Goal: Information Seeking & Learning: Learn about a topic

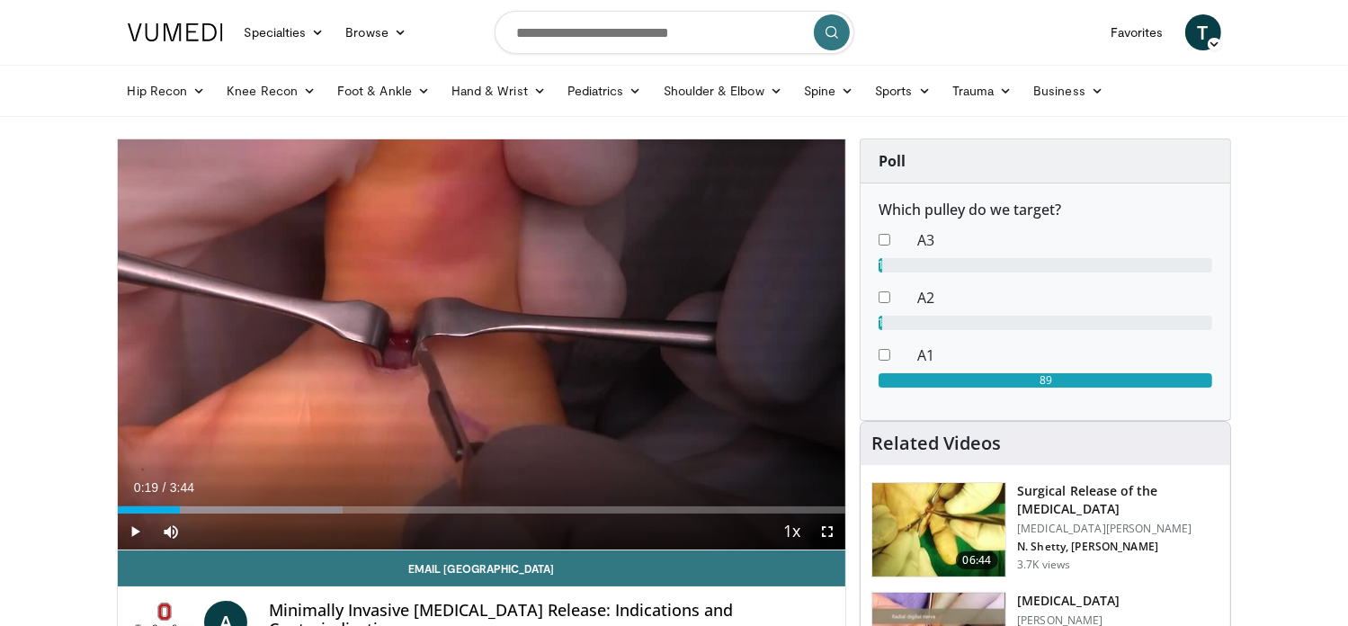
click at [128, 527] on span "Video Player" at bounding box center [136, 531] width 36 height 36
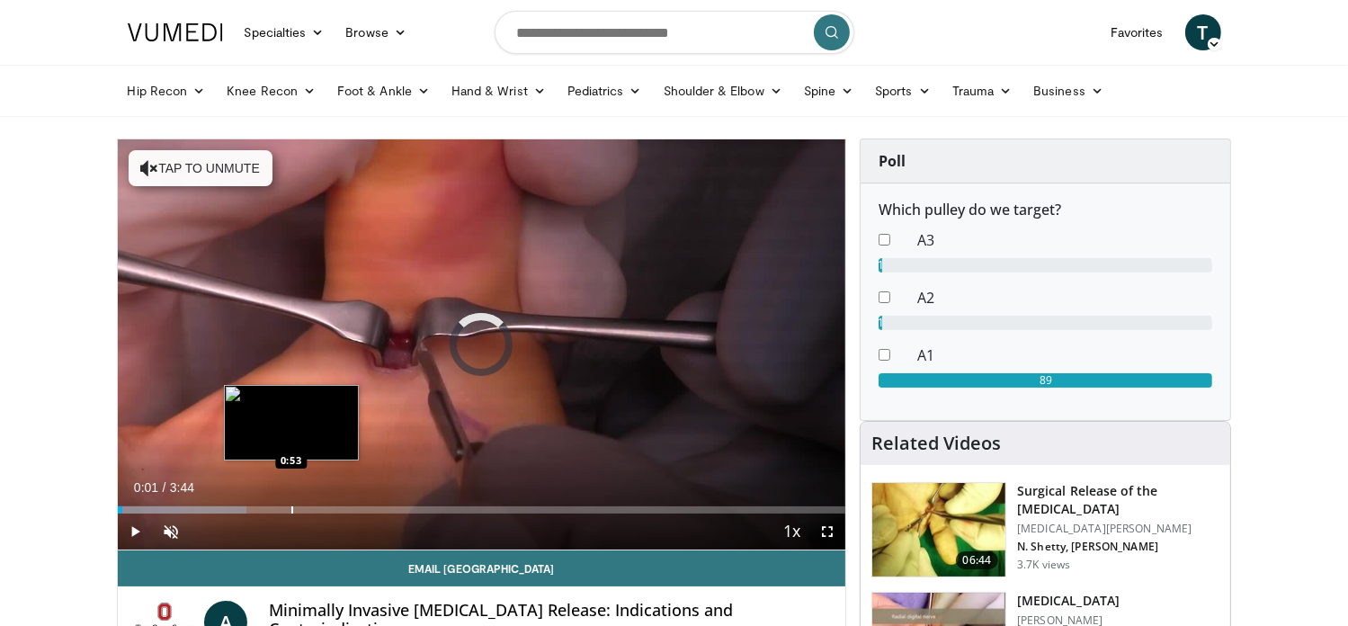
click at [291, 509] on div "Progress Bar" at bounding box center [292, 509] width 2 height 7
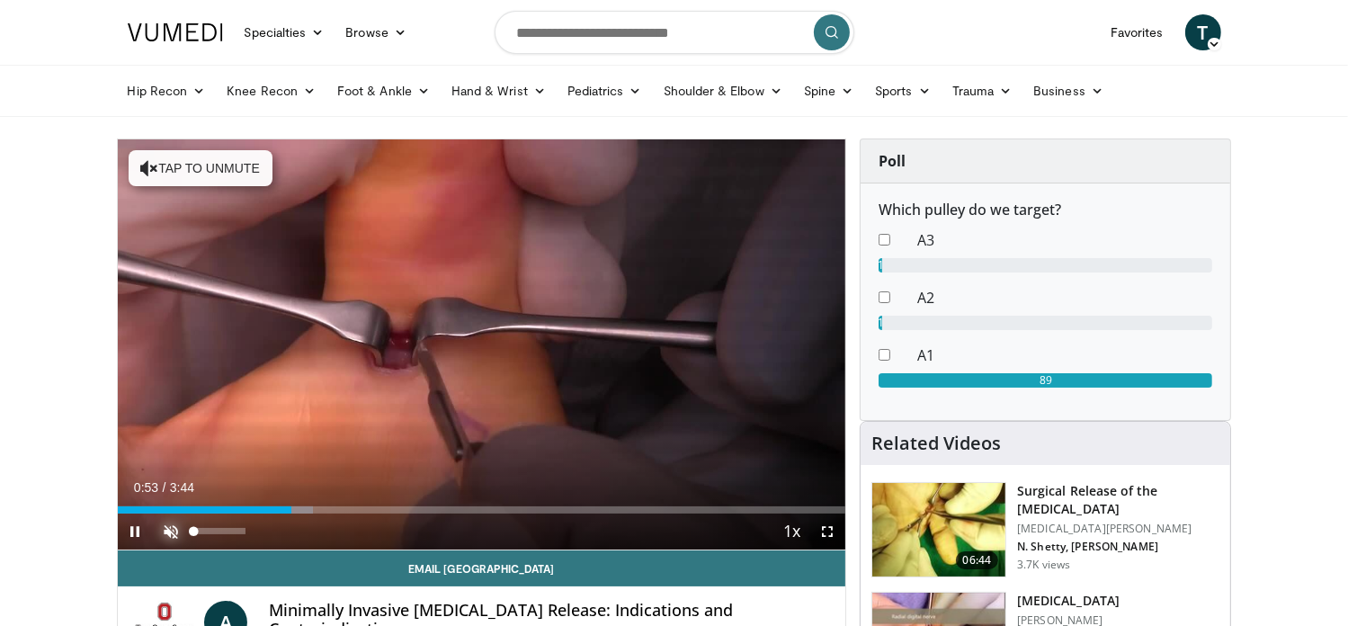
click at [165, 528] on span "Video Player" at bounding box center [172, 531] width 36 height 36
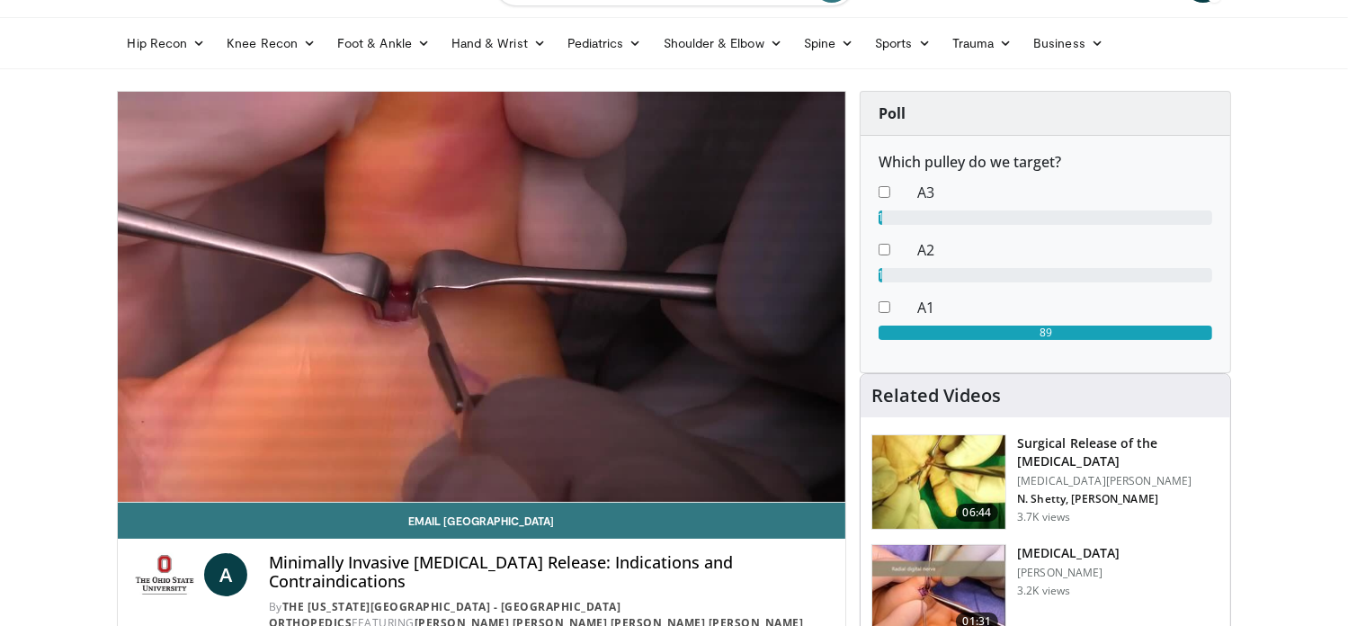
scroll to position [90, 0]
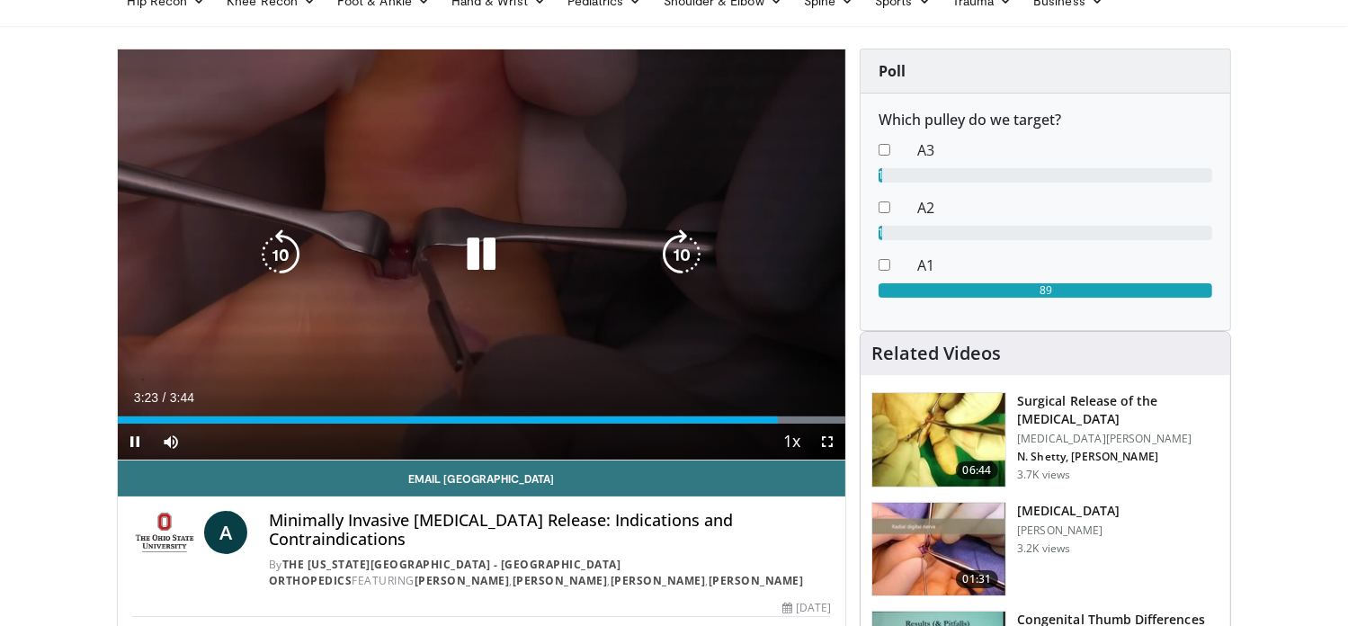
click at [478, 362] on div "10 seconds Tap to unmute" at bounding box center [482, 254] width 728 height 410
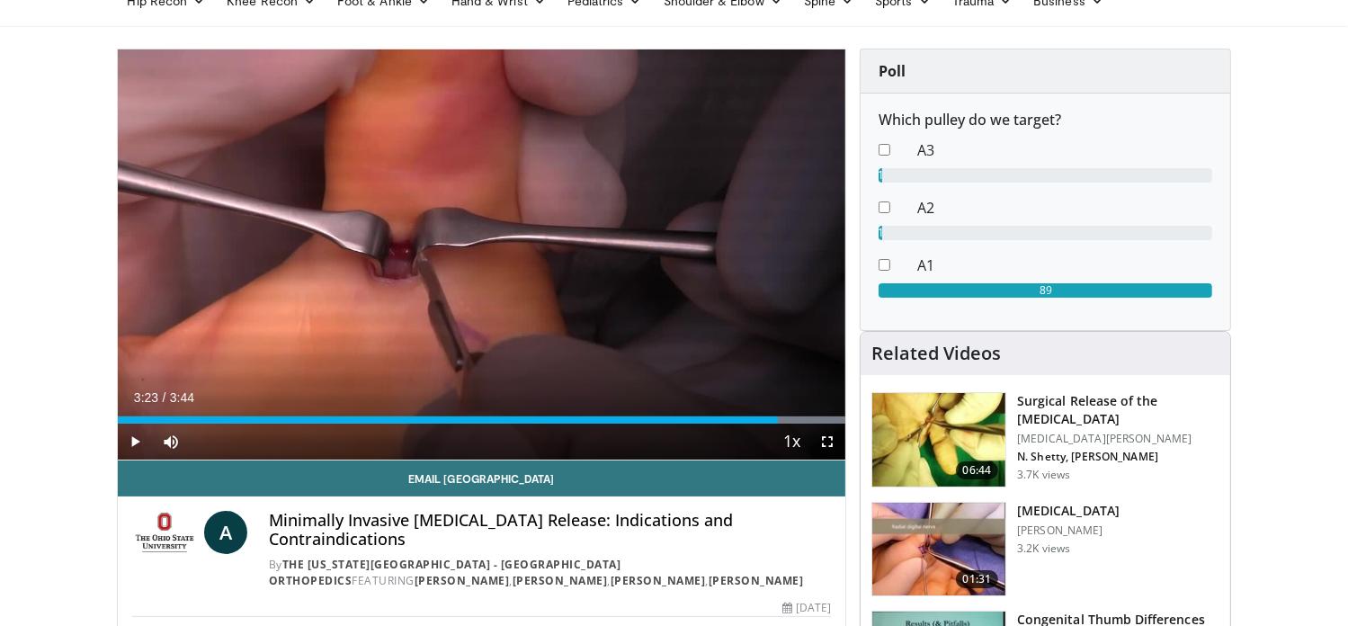
click at [478, 362] on div "10 seconds Tap to unmute" at bounding box center [482, 254] width 728 height 410
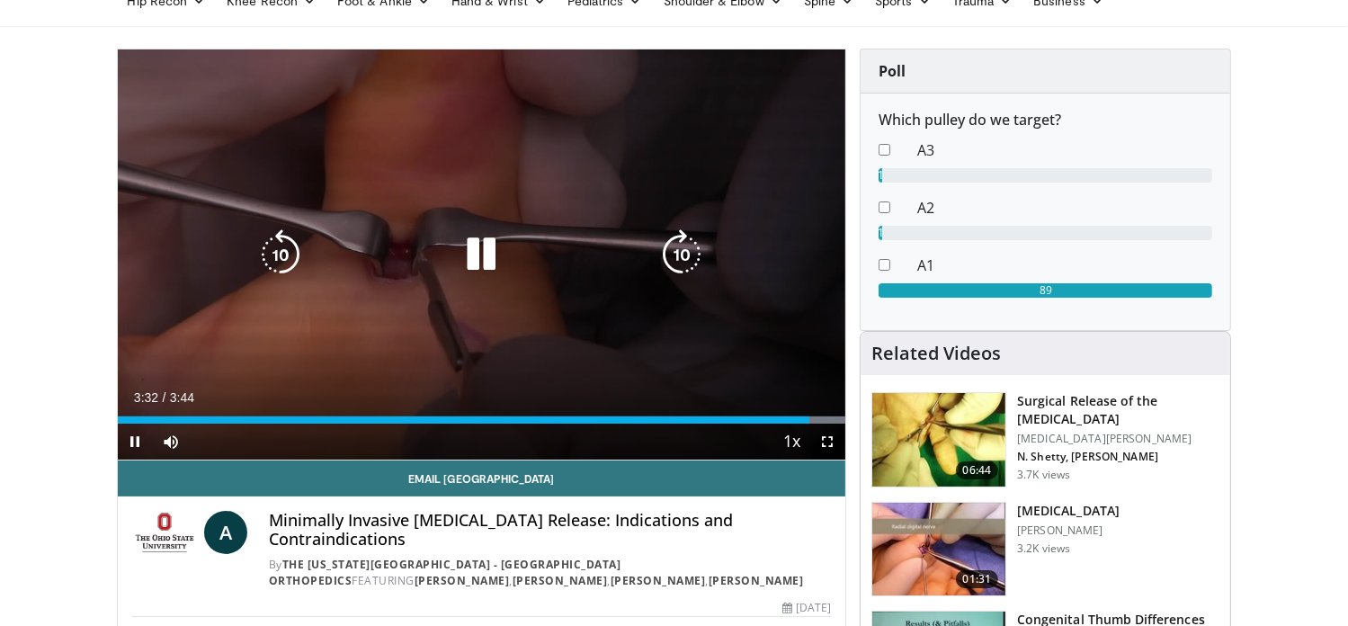
scroll to position [180, 0]
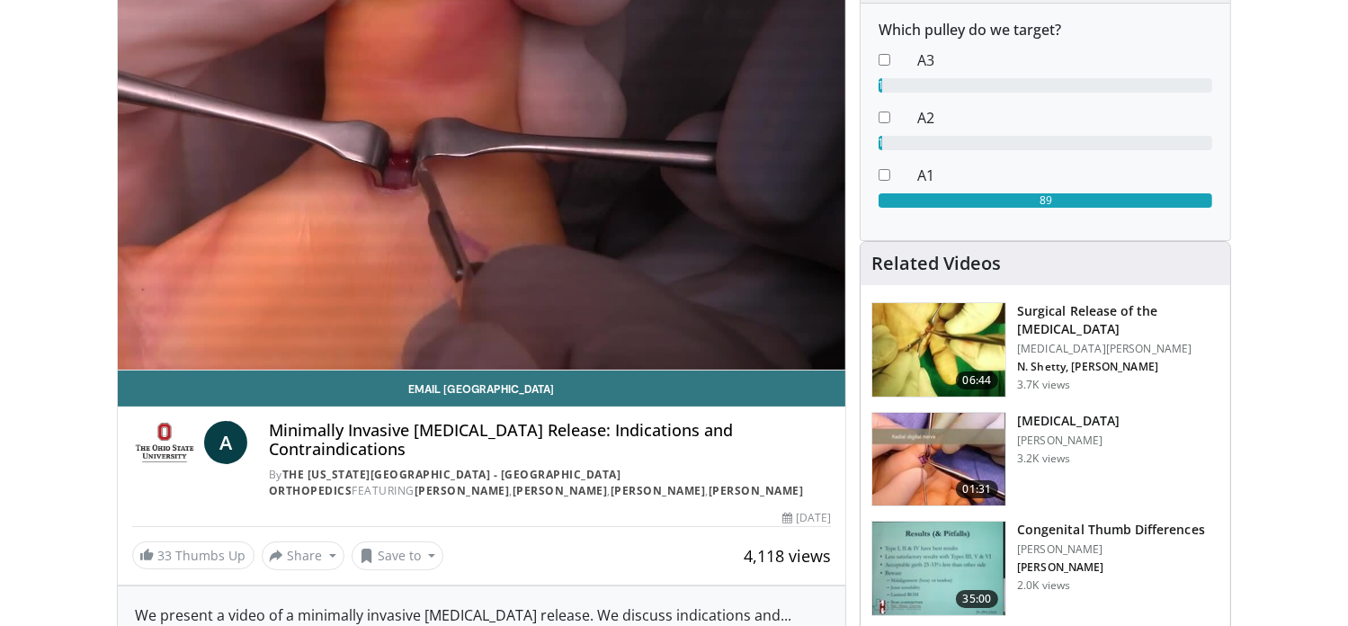
drag, startPoint x: 410, startPoint y: 494, endPoint x: 506, endPoint y: 492, distance: 96.2
click at [506, 492] on div "By The Ohio State University - Wexner Medical Center Orthopedics FEATURING Aust…" at bounding box center [550, 483] width 562 height 32
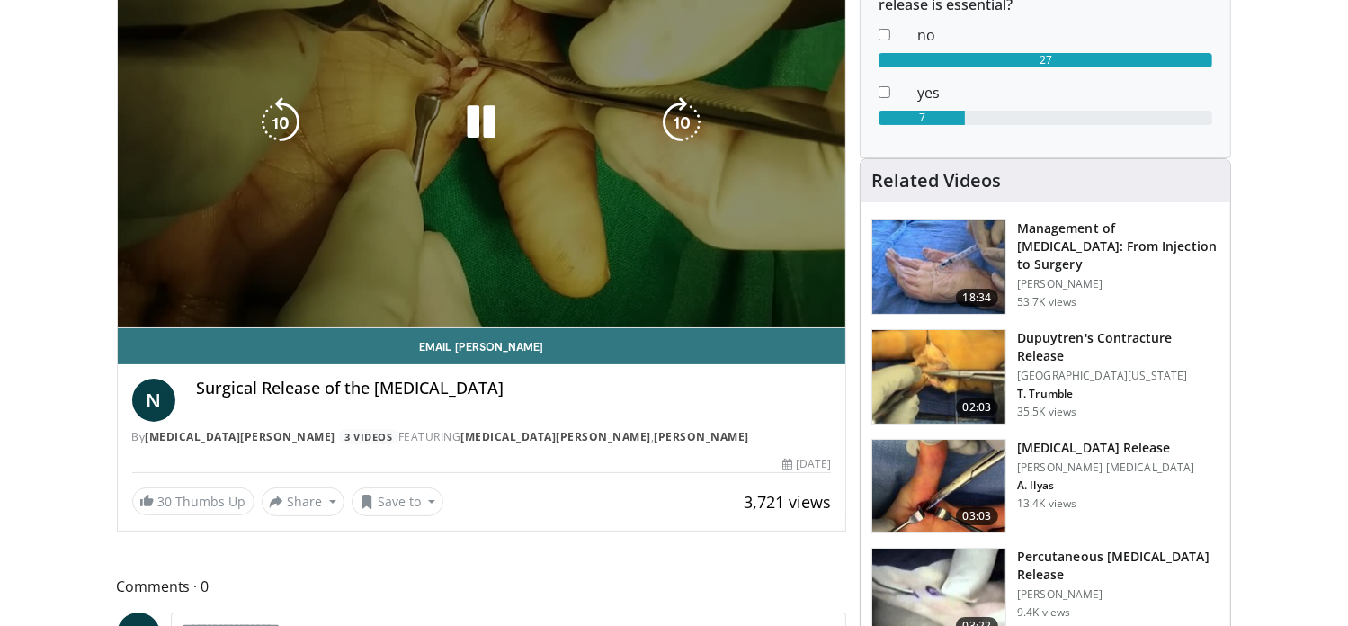
scroll to position [180, 0]
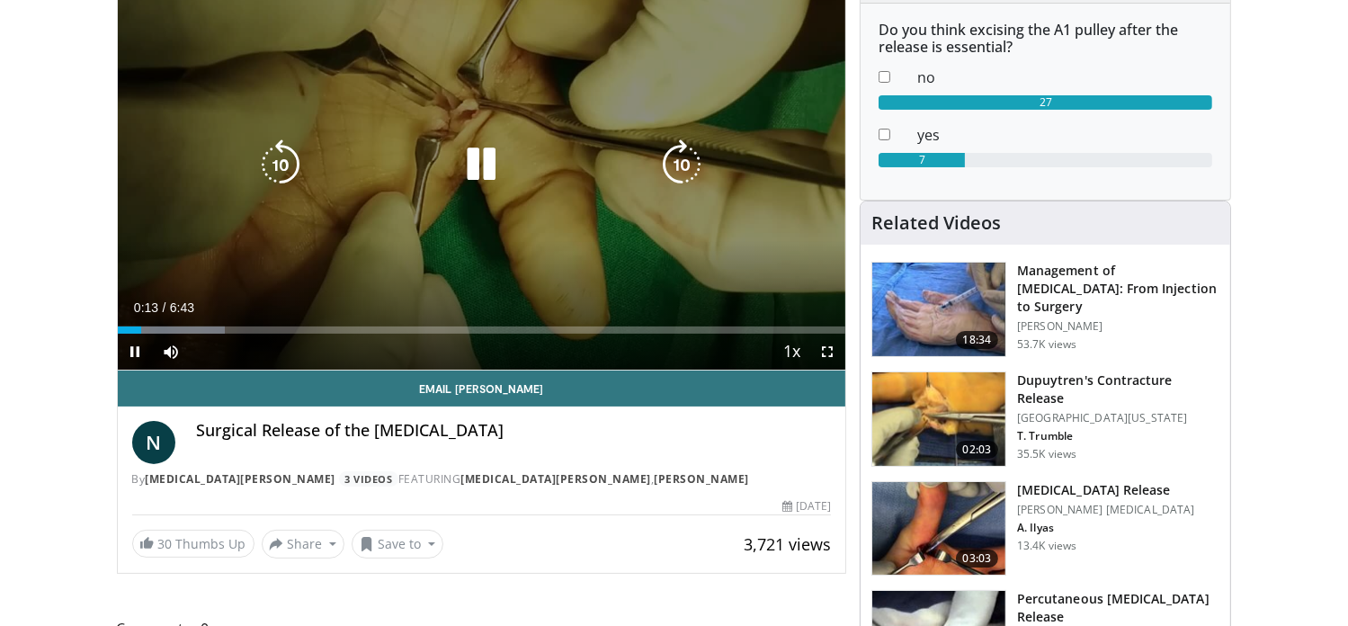
click at [489, 174] on icon "Video Player" at bounding box center [481, 164] width 50 height 50
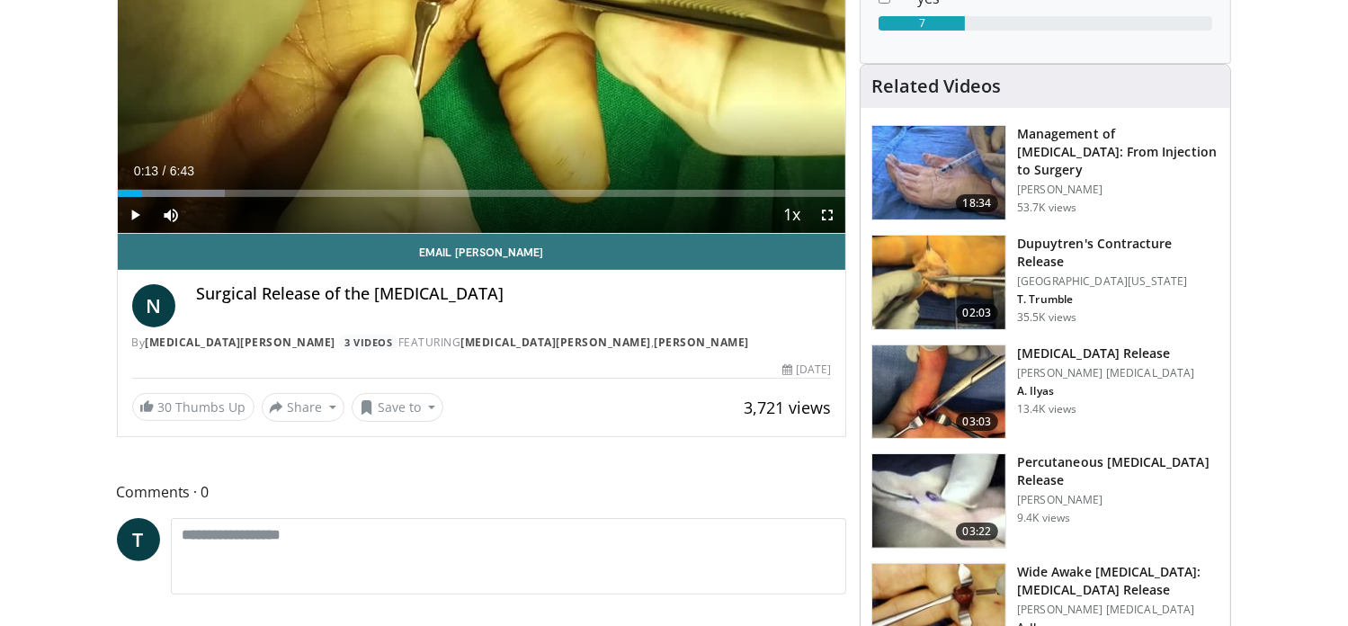
scroll to position [360, 0]
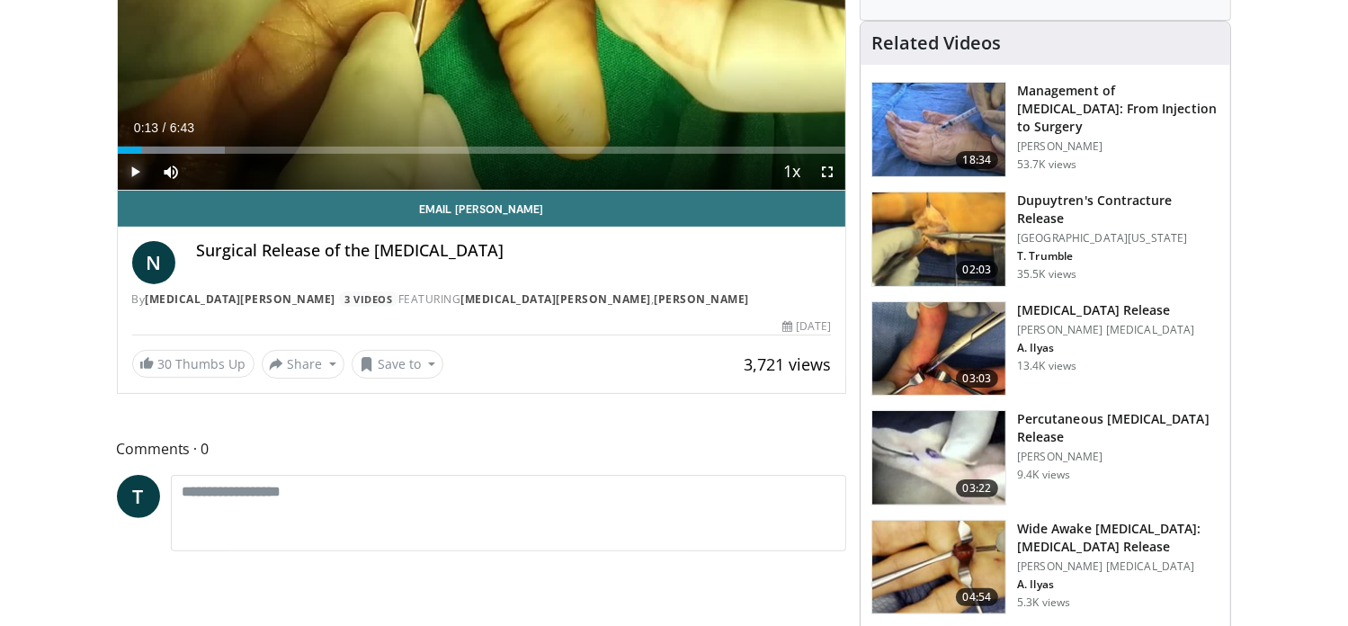
click at [138, 172] on span "Video Player" at bounding box center [136, 172] width 36 height 36
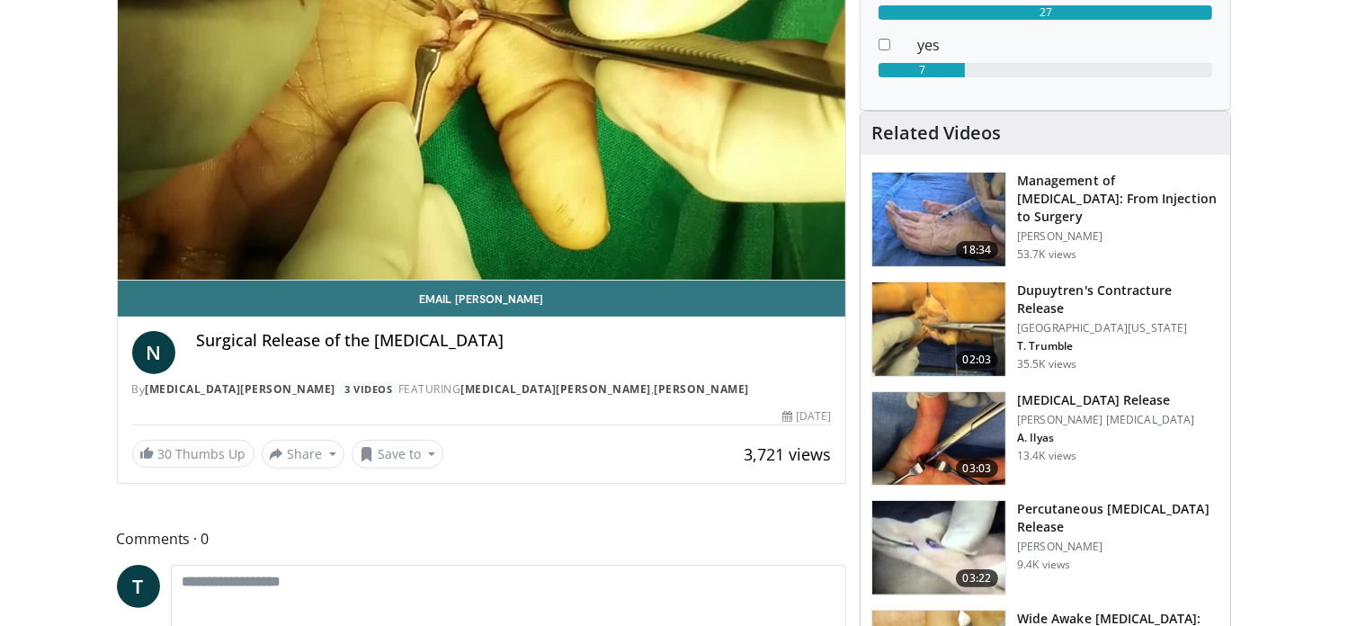
scroll to position [180, 0]
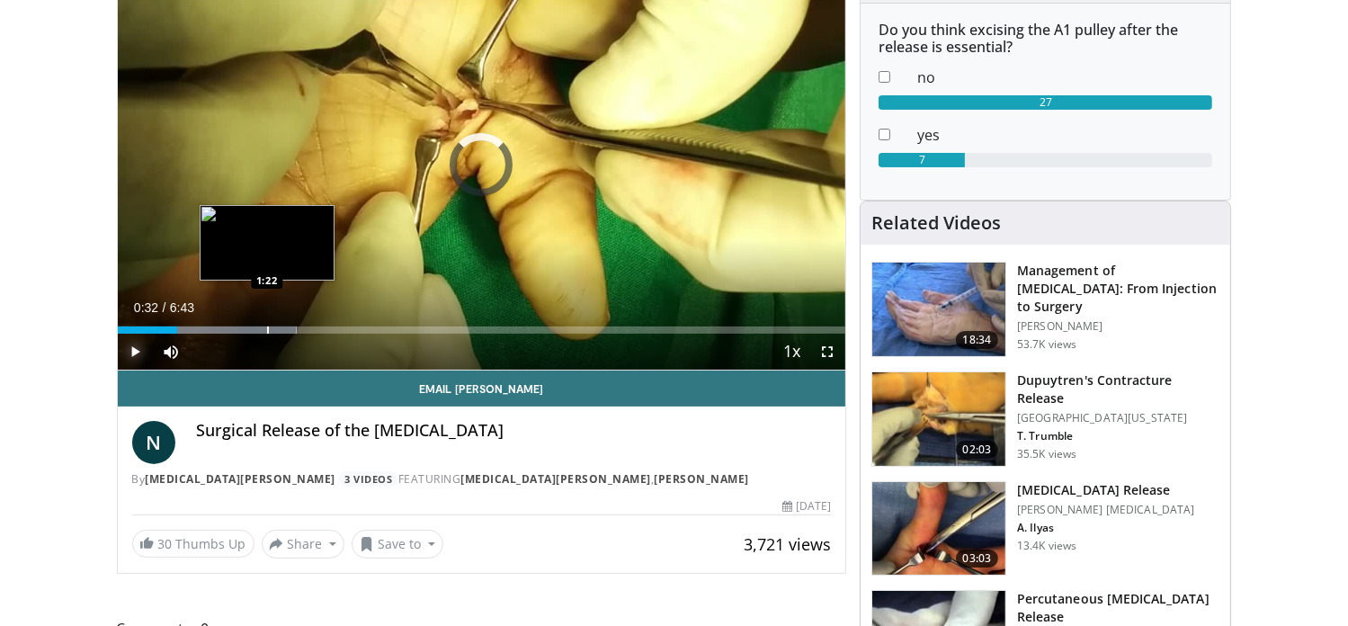
click at [265, 326] on div "Loaded : 24.58% 0:32 1:22" at bounding box center [482, 329] width 728 height 7
click at [288, 324] on div "Loaded : 27.27% 1:22 1:34" at bounding box center [482, 324] width 728 height 17
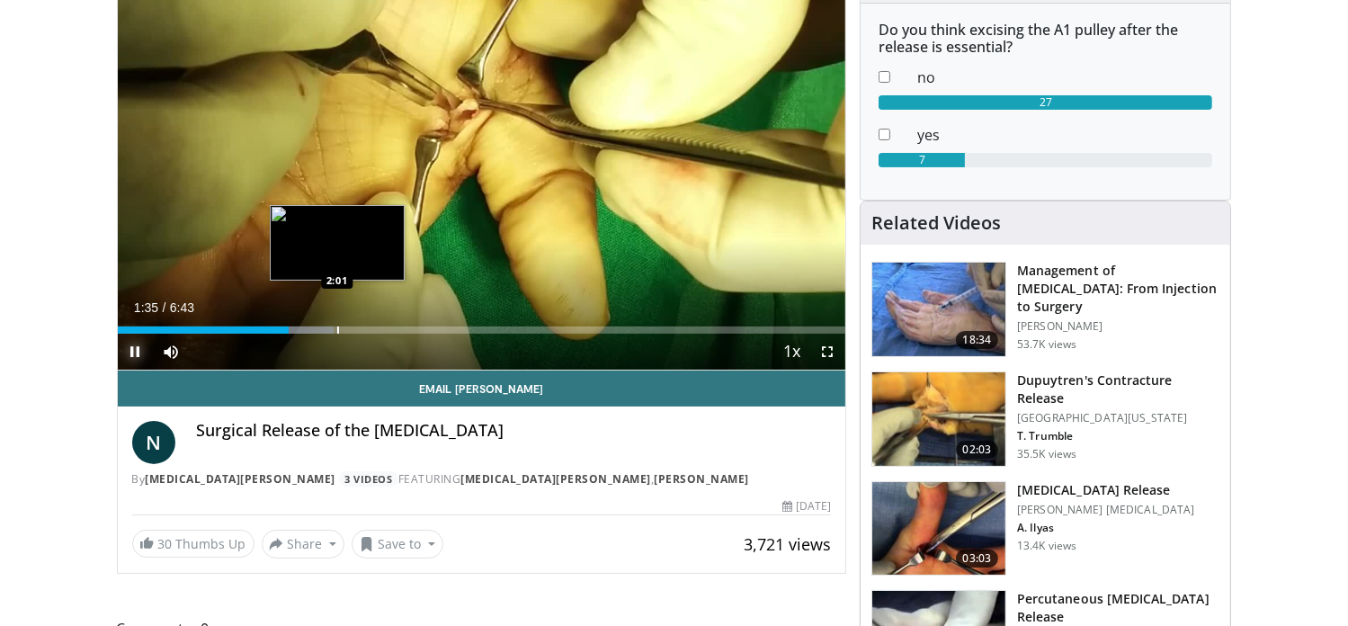
click at [336, 319] on div "Loaded : 29.75% 1:35 2:01" at bounding box center [482, 324] width 728 height 17
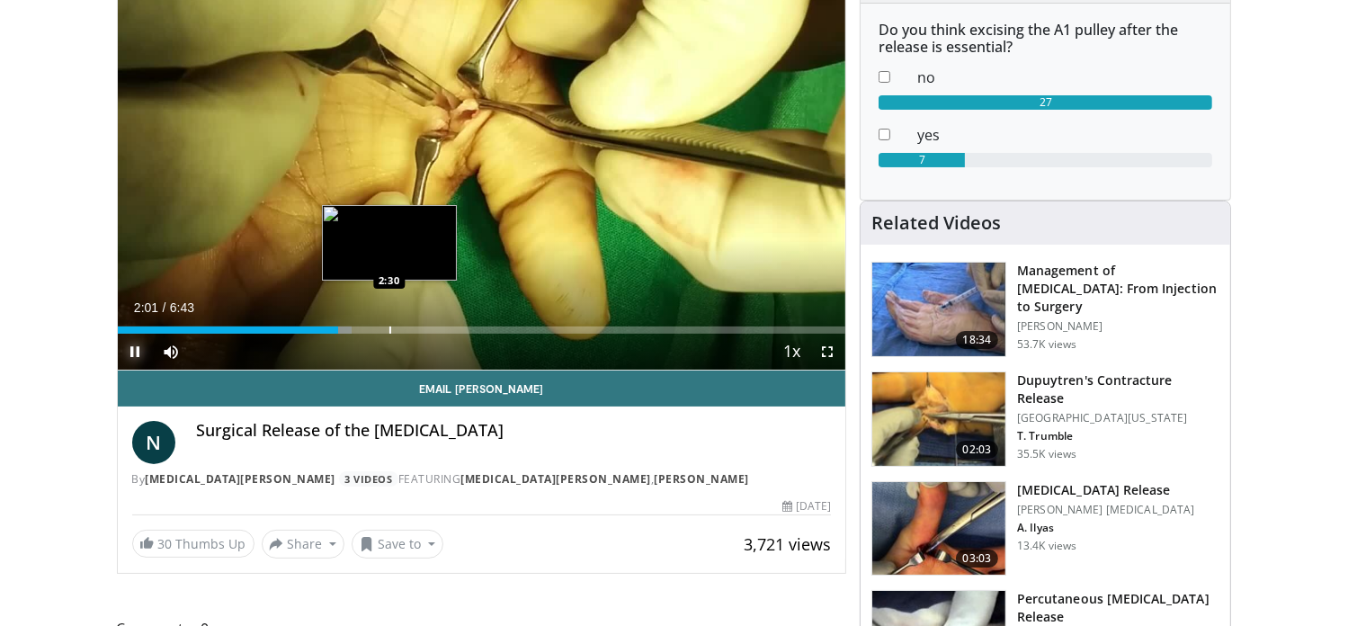
click at [388, 322] on div "Loaded : 32.23% 2:02 2:30" at bounding box center [482, 324] width 728 height 17
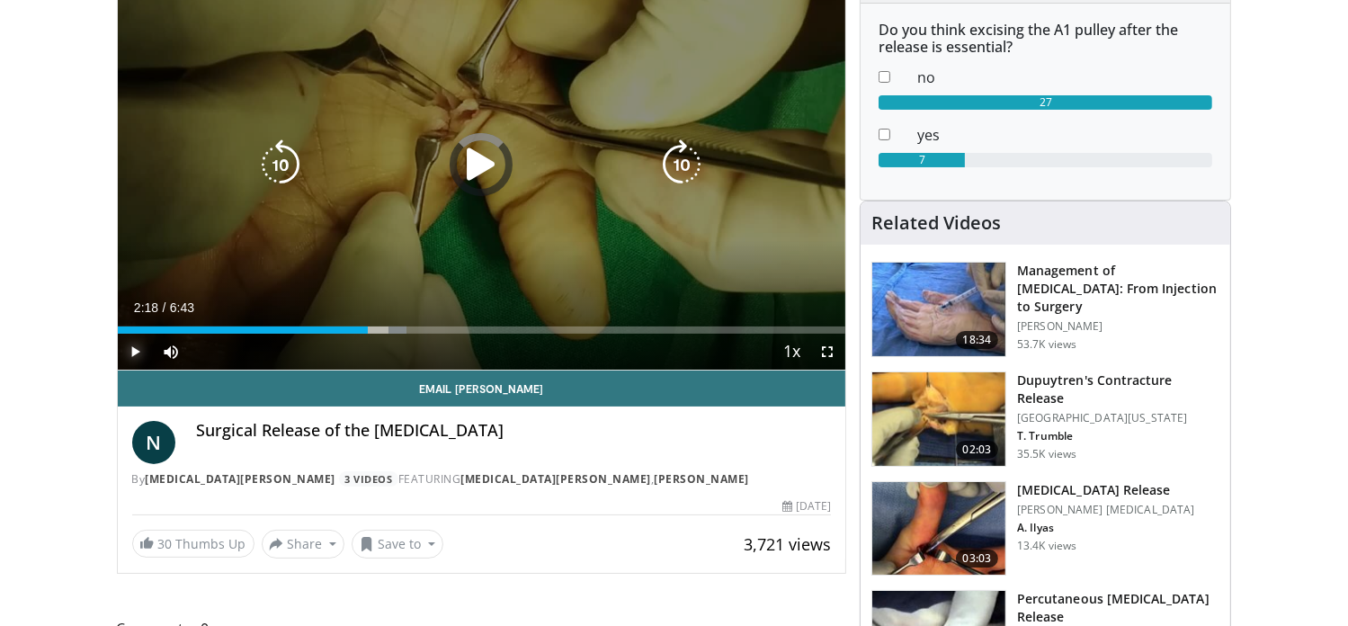
click at [368, 323] on div "Loaded : 39.67% 2:31 2:30" at bounding box center [482, 324] width 728 height 17
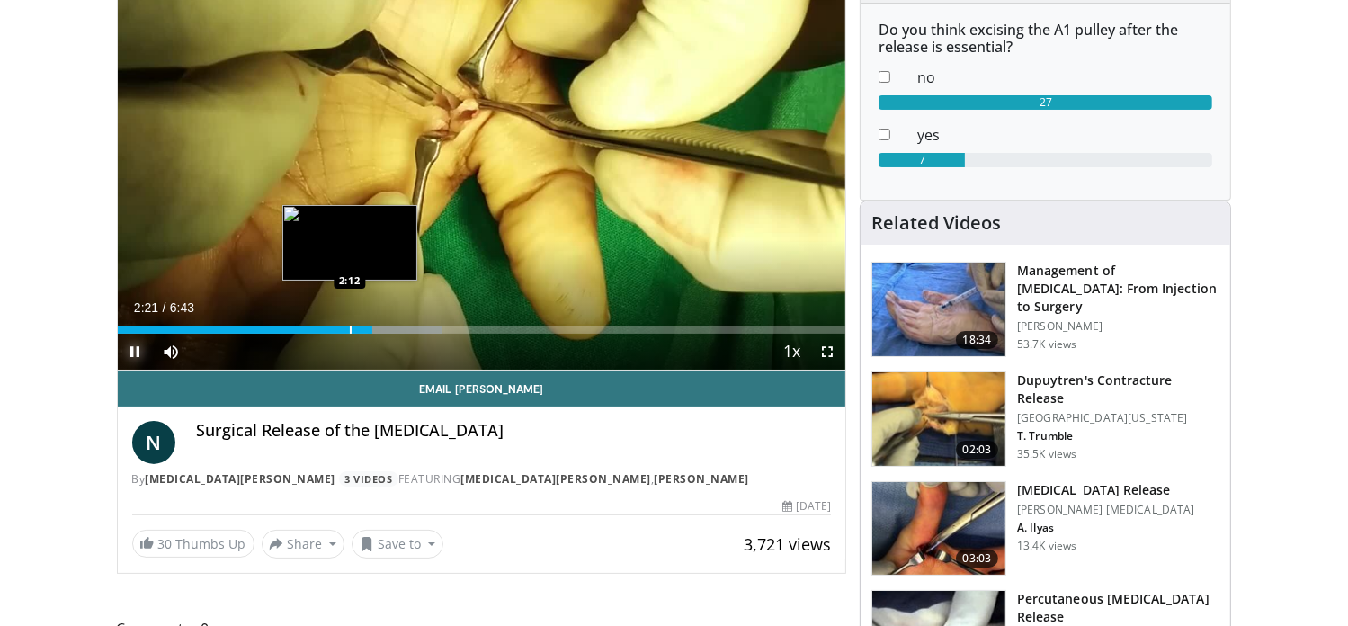
click at [346, 326] on div "Loaded : 44.63% 2:21 2:12" at bounding box center [482, 329] width 728 height 7
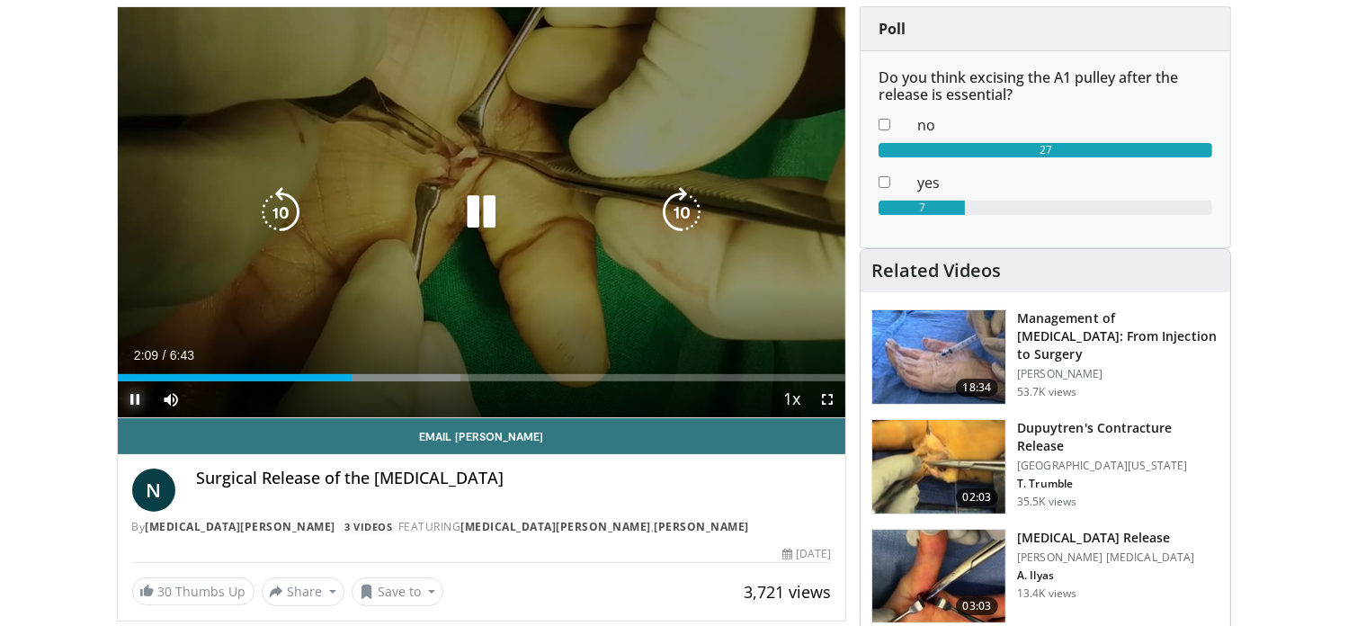
scroll to position [90, 0]
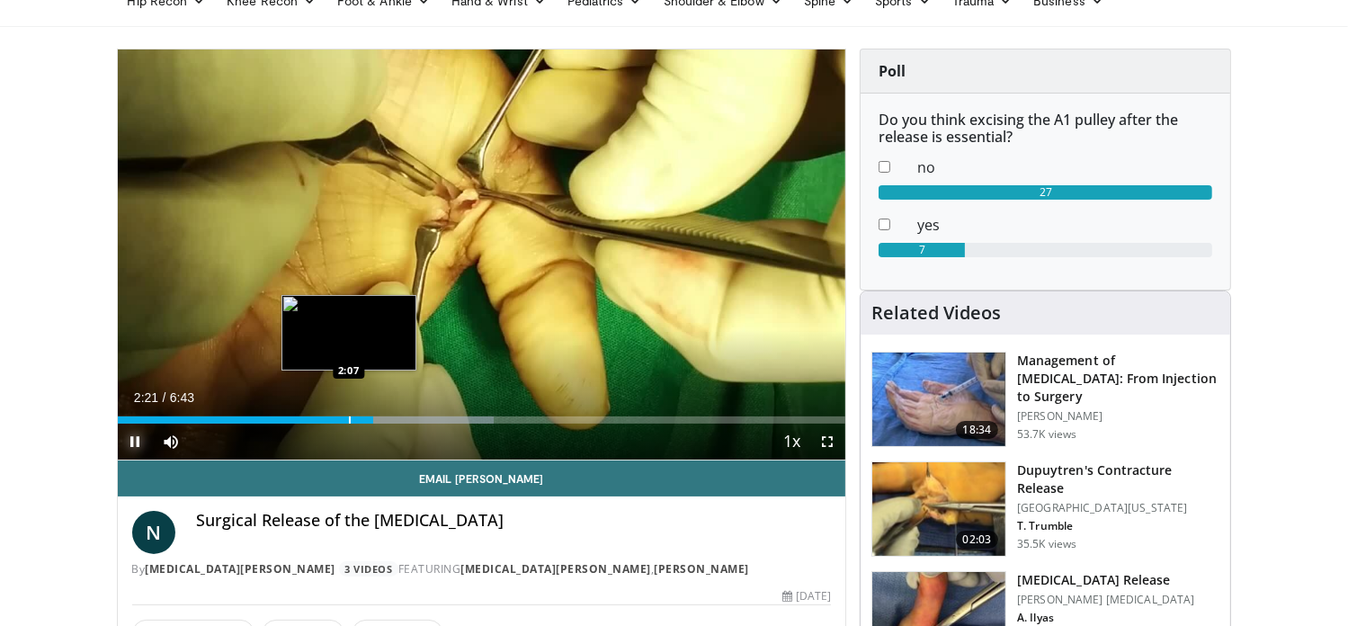
click at [351, 419] on div "Loaded : 51.63% 2:21 2:07" at bounding box center [482, 419] width 728 height 7
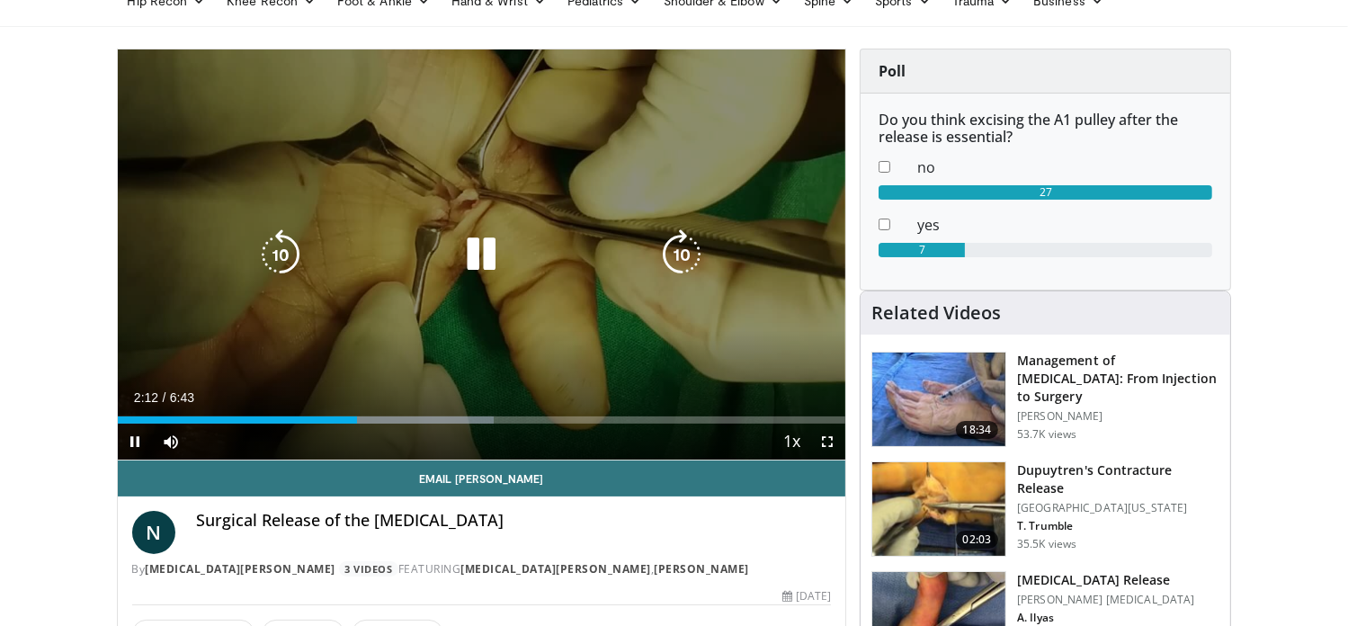
click at [746, 324] on div "10 seconds Tap to unmute" at bounding box center [482, 254] width 728 height 410
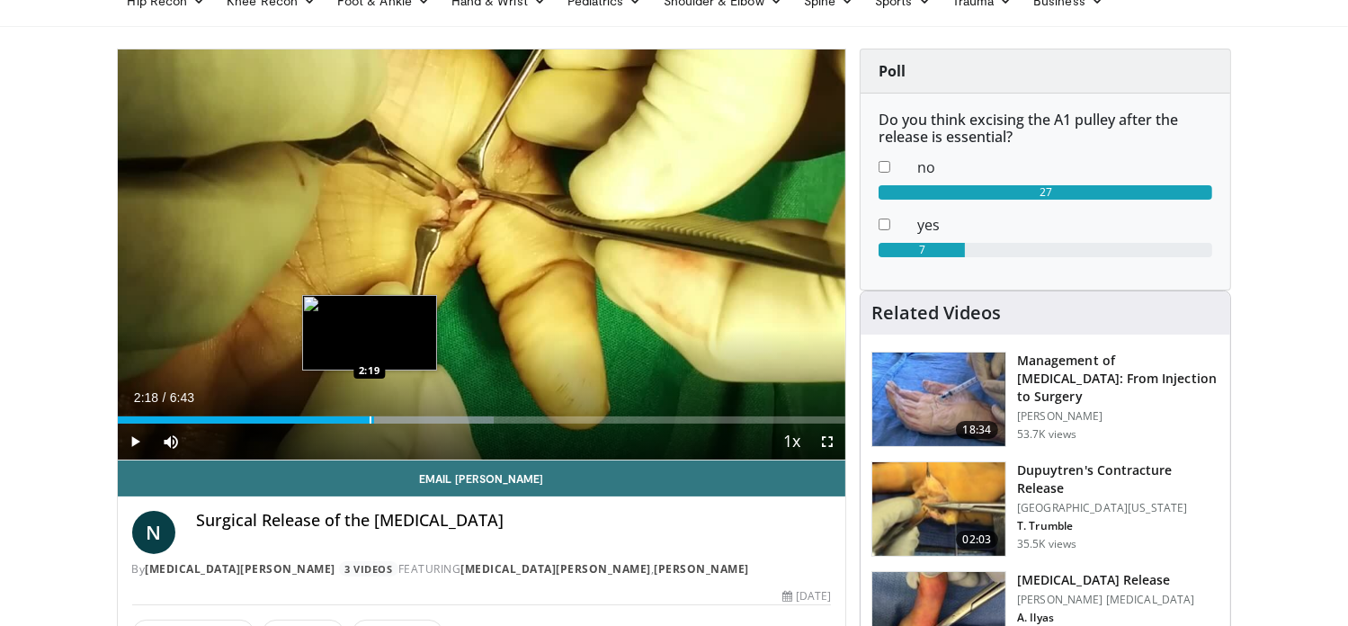
click at [368, 420] on div "2:18" at bounding box center [246, 419] width 257 height 7
click at [364, 420] on div "Loaded : 51.63% 2:19 2:16" at bounding box center [482, 419] width 728 height 7
click at [361, 420] on div "2:15" at bounding box center [240, 419] width 245 height 7
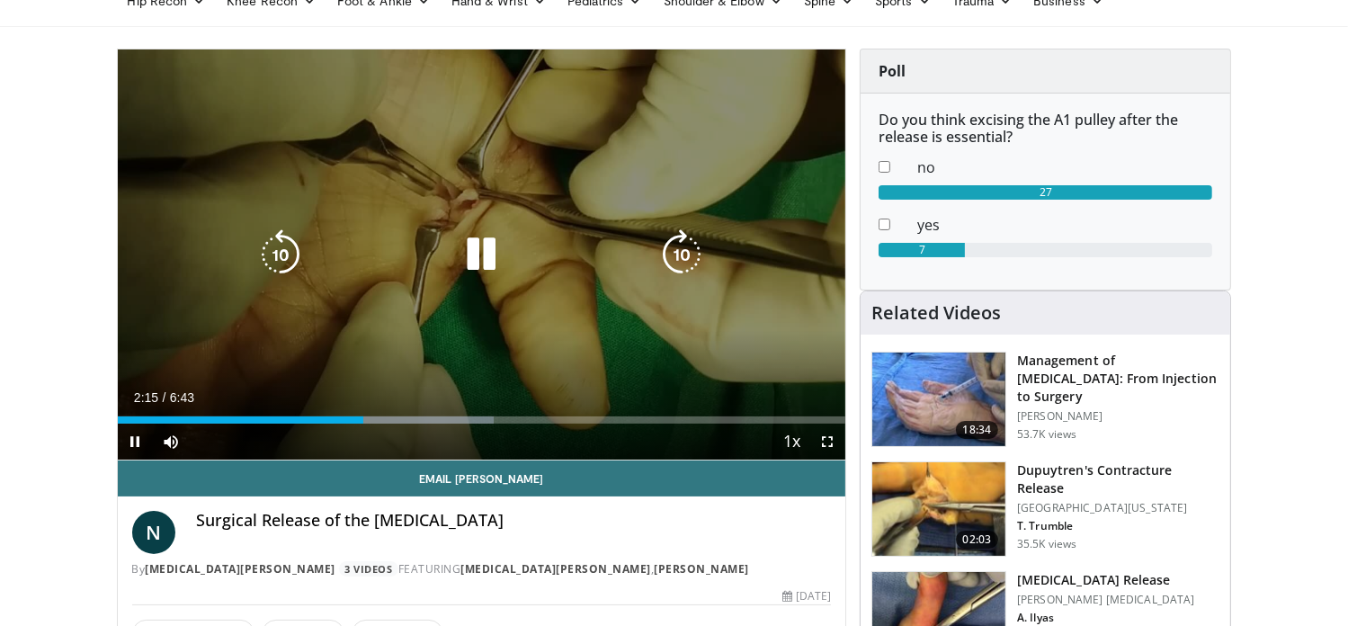
click at [383, 382] on div "10 seconds Tap to unmute" at bounding box center [482, 254] width 728 height 410
click at [700, 341] on div "10 seconds Tap to unmute" at bounding box center [482, 254] width 728 height 410
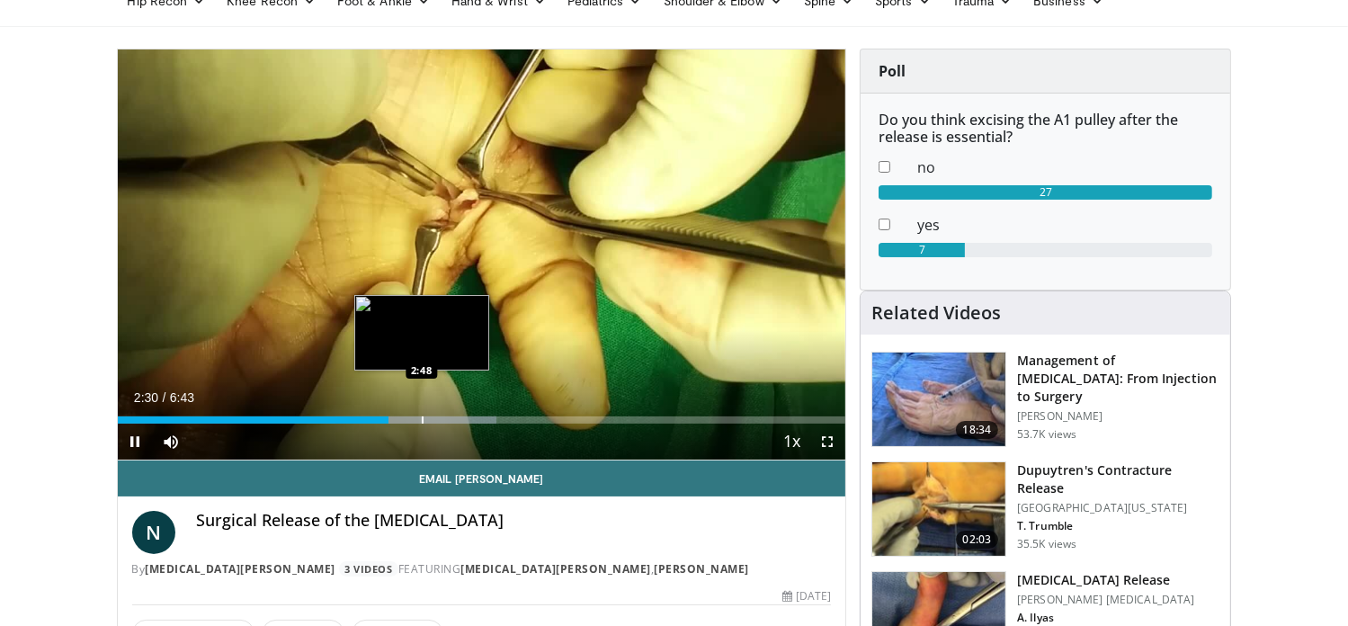
click at [420, 420] on div "Loaded : 52.07% 2:30 2:48" at bounding box center [482, 419] width 728 height 7
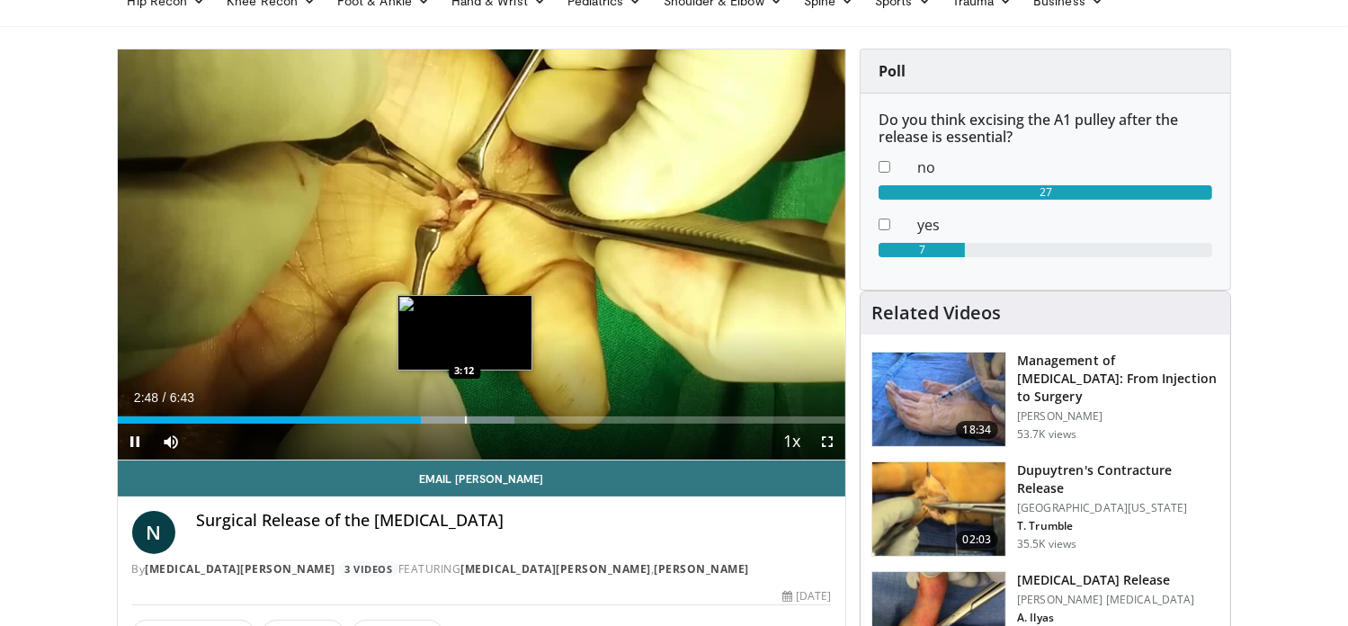
click at [465, 416] on div "Progress Bar" at bounding box center [466, 419] width 2 height 7
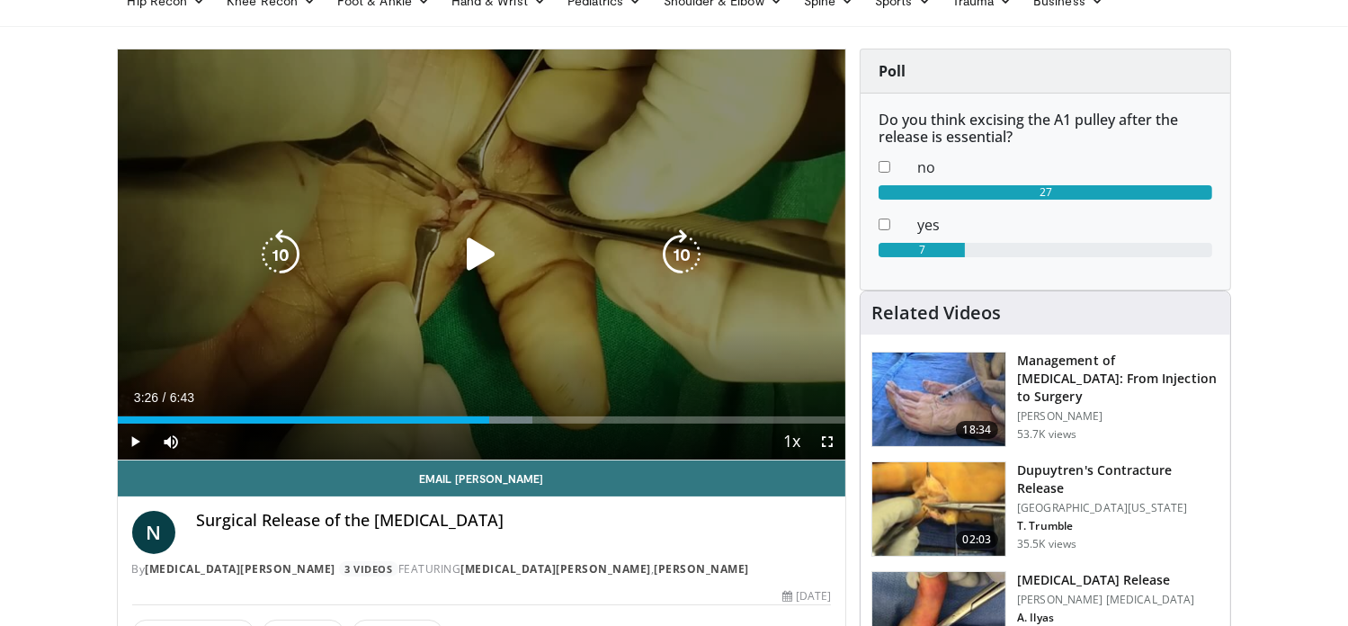
click at [489, 416] on div "Loaded : 57.03% 3:13 3:21" at bounding box center [482, 419] width 728 height 7
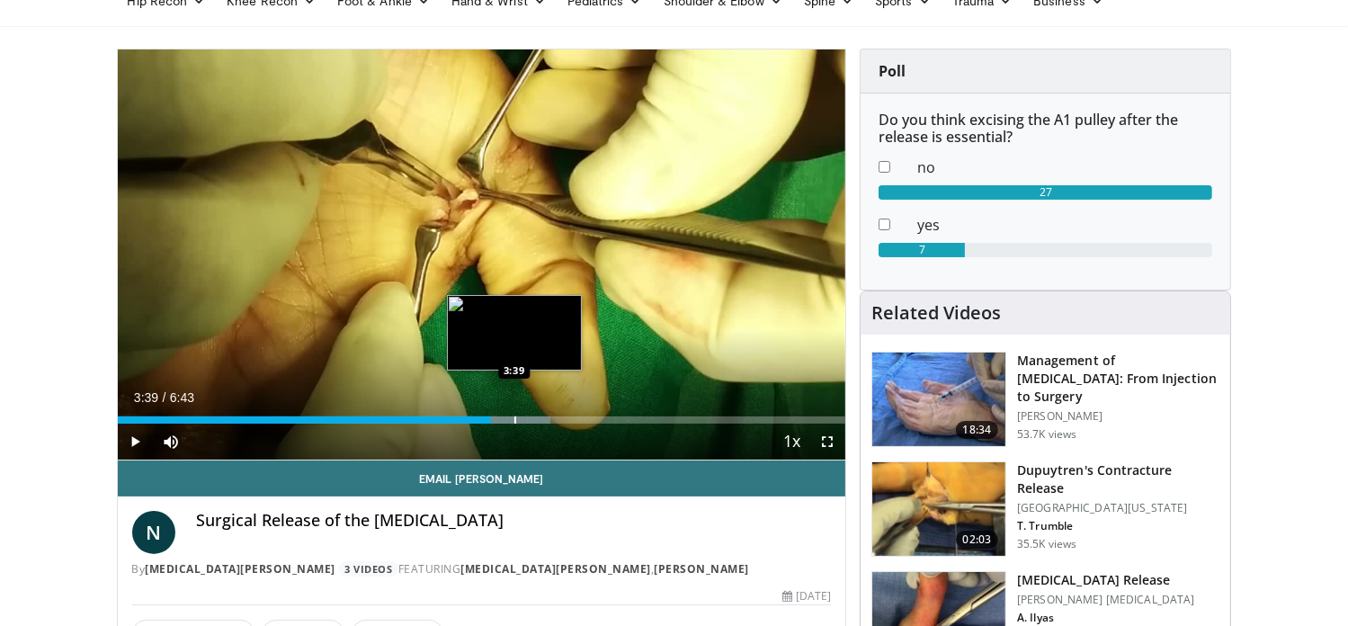
click at [514, 416] on div "Progress Bar" at bounding box center [515, 419] width 2 height 7
click at [495, 414] on div "Loaded : 61.99% 3:40 3:30" at bounding box center [482, 414] width 728 height 17
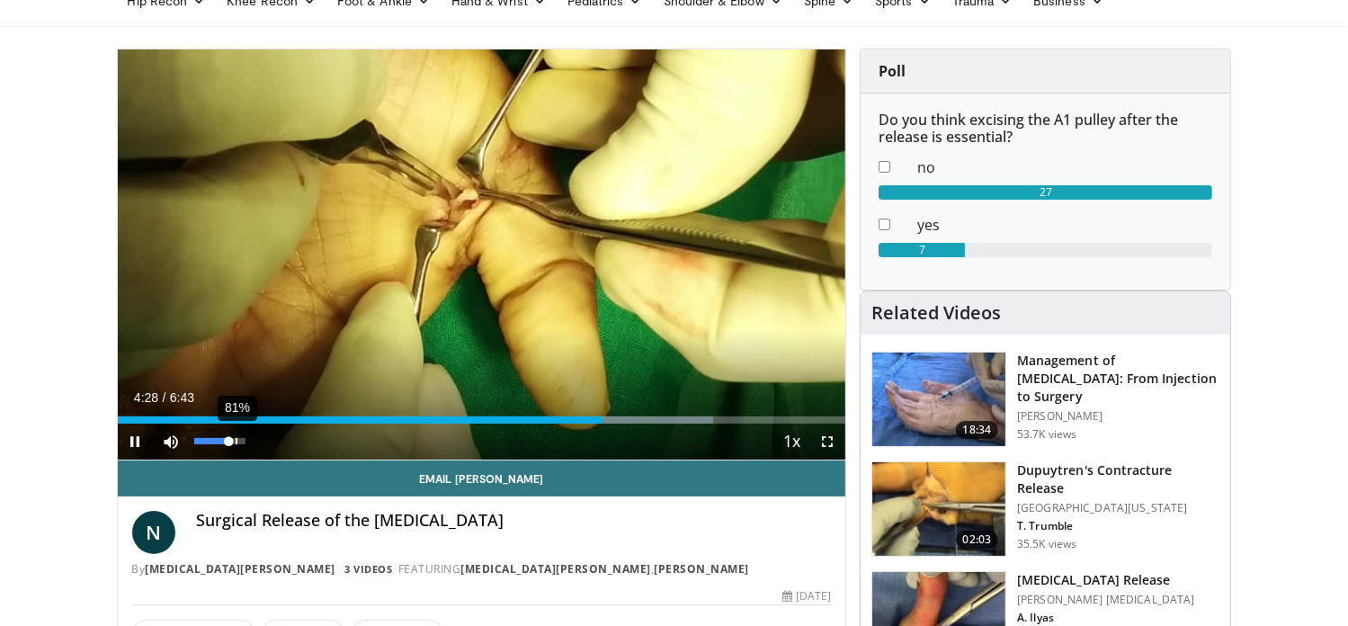
click at [236, 441] on div "81%" at bounding box center [219, 441] width 51 height 6
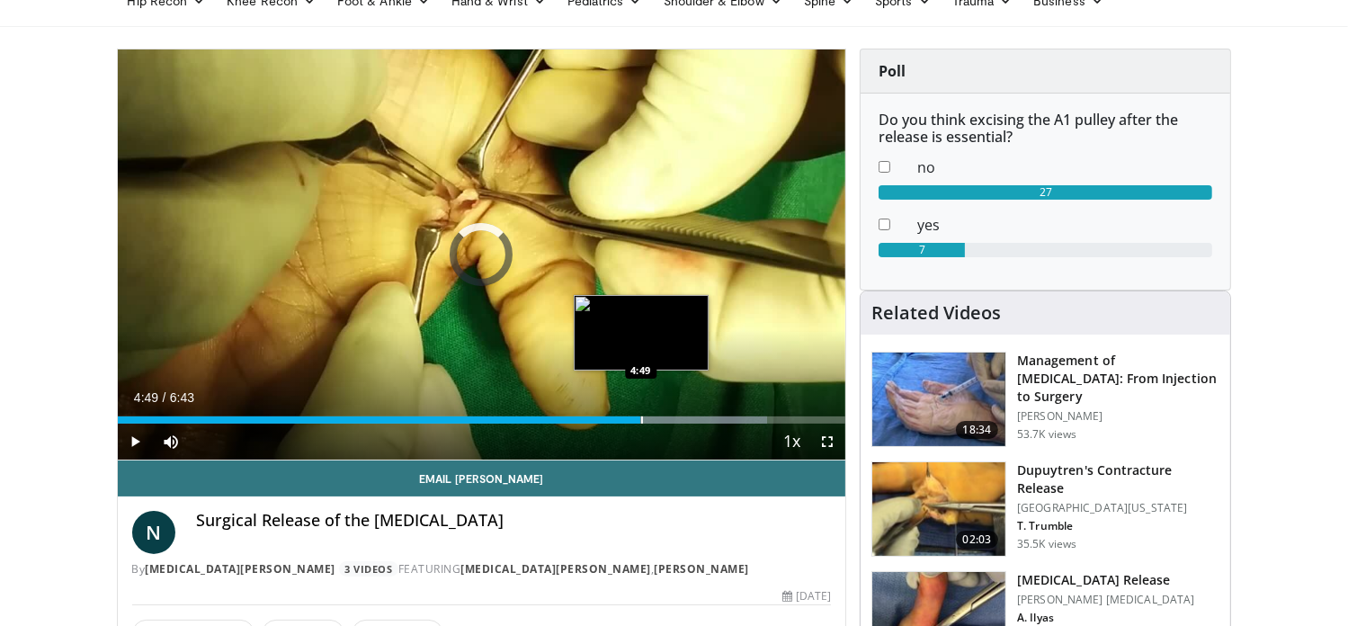
click at [641, 420] on div "Progress Bar" at bounding box center [642, 419] width 2 height 7
click at [630, 419] on div "Progress Bar" at bounding box center [631, 419] width 2 height 7
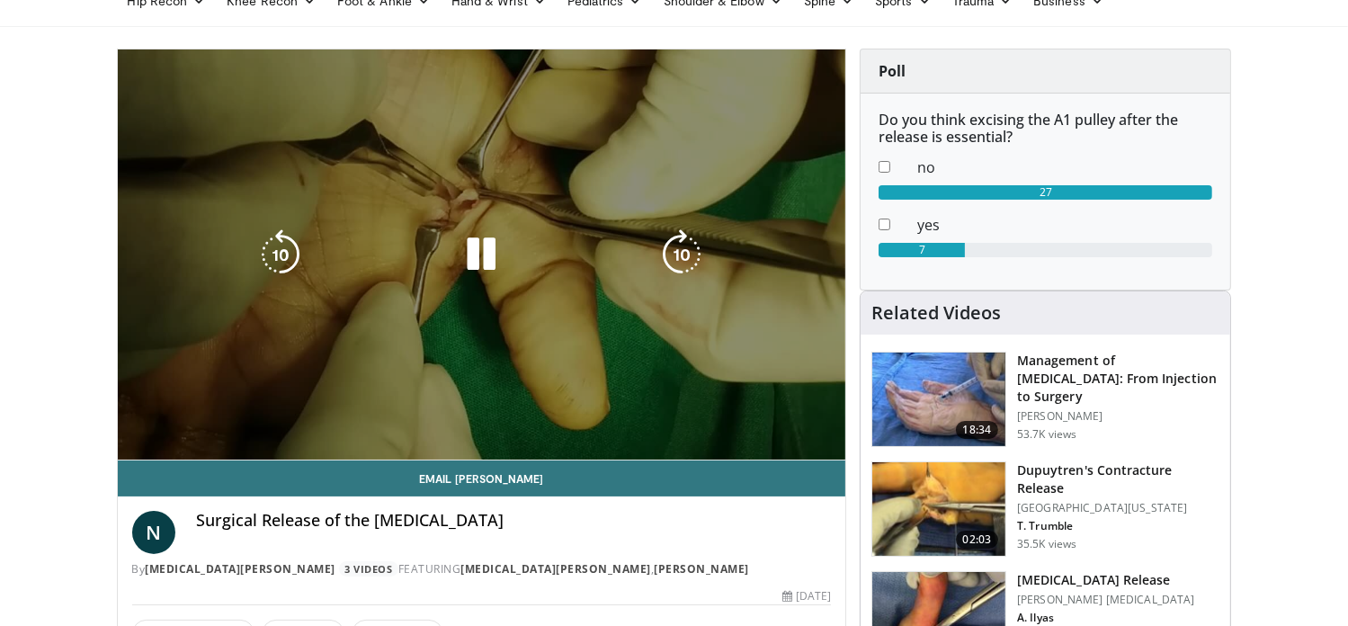
click at [621, 452] on div "4:45" at bounding box center [375, 455] width 515 height 7
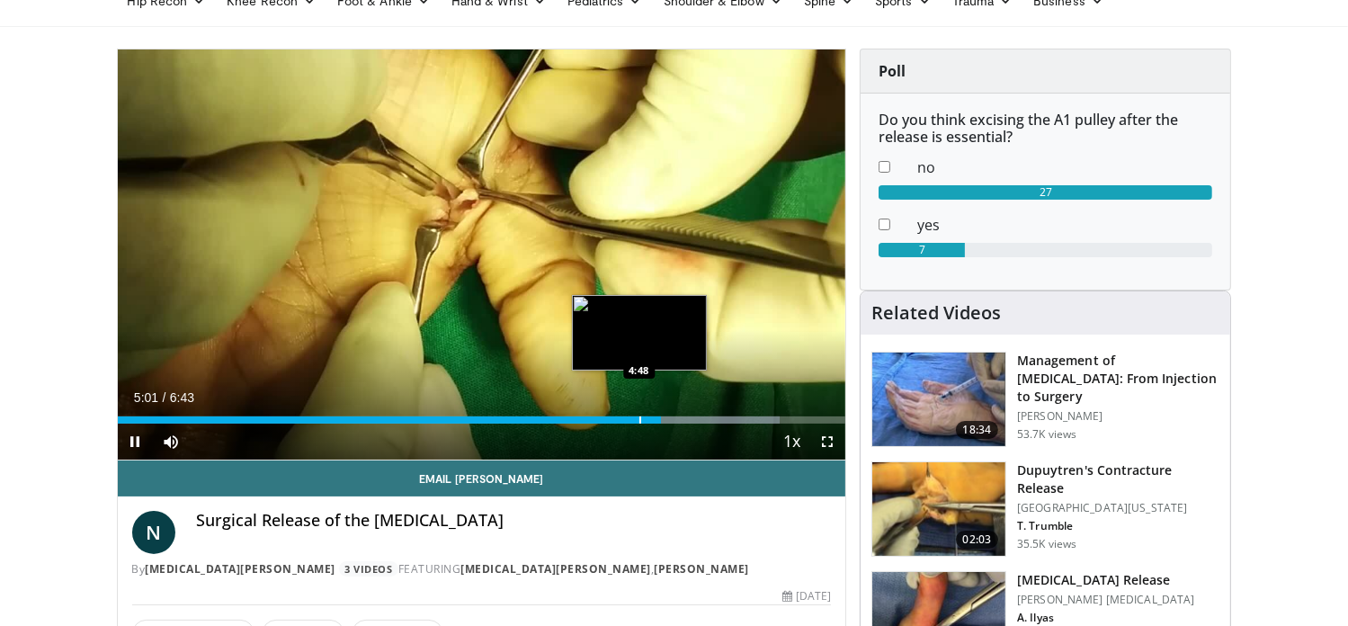
click at [639, 423] on div "Progress Bar" at bounding box center [640, 419] width 2 height 7
click at [625, 423] on div "Progress Bar" at bounding box center [626, 419] width 2 height 7
click at [616, 421] on div "Loaded : 90.98% 4:41 4:36" at bounding box center [482, 419] width 728 height 7
click at [609, 421] on div "Progress Bar" at bounding box center [610, 419] width 2 height 7
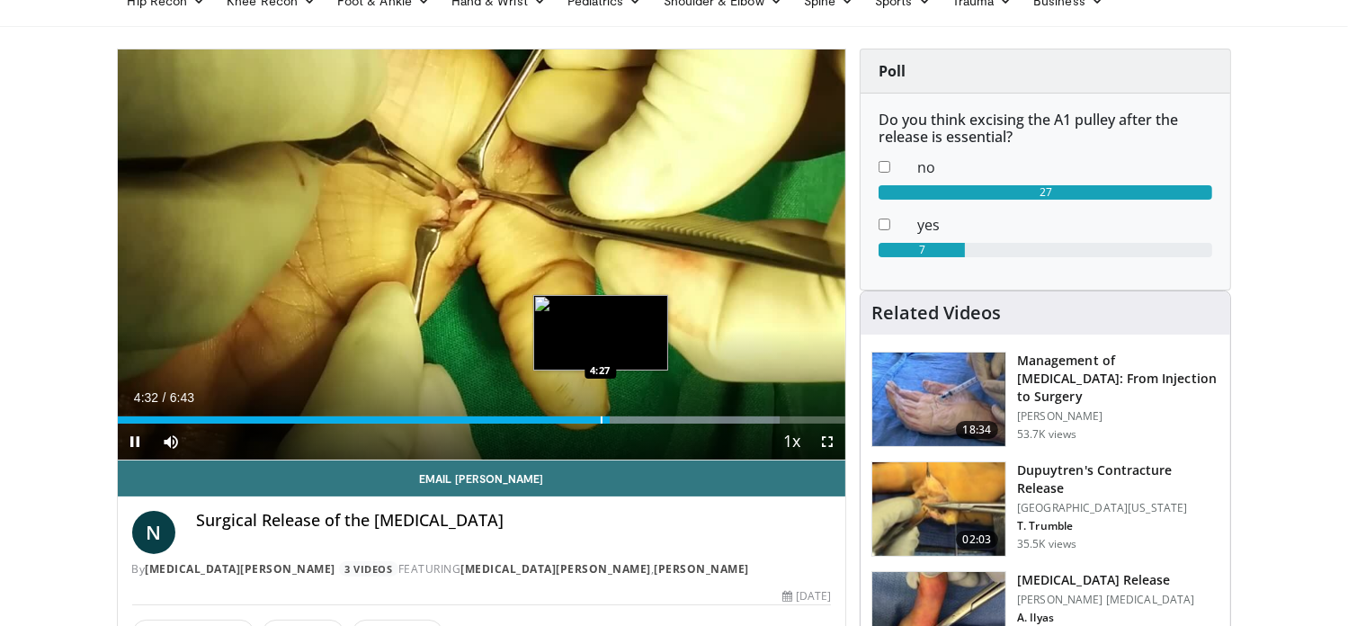
click at [597, 420] on div "4:32" at bounding box center [364, 419] width 492 height 7
click at [574, 417] on div "Progress Bar" at bounding box center [575, 419] width 2 height 7
click at [579, 416] on div "Progress Bar" at bounding box center [580, 419] width 2 height 7
click at [583, 416] on div "Progress Bar" at bounding box center [584, 419] width 2 height 7
click at [590, 421] on div "Progress Bar" at bounding box center [591, 419] width 2 height 7
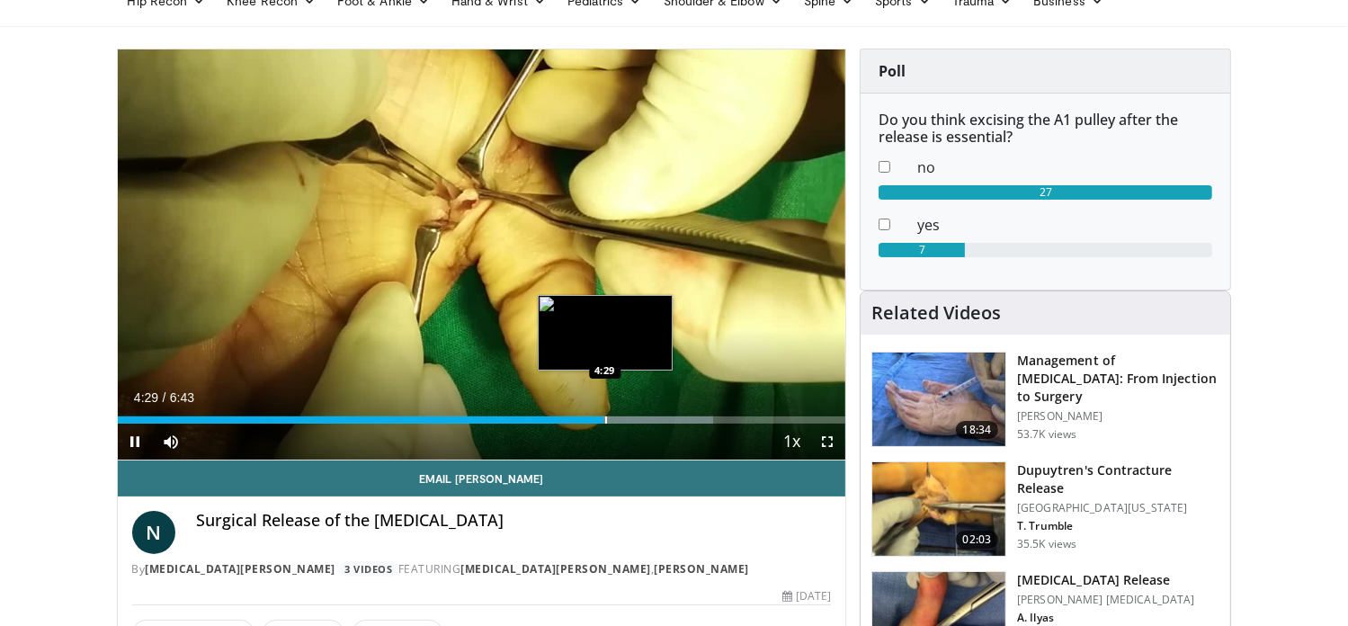
click at [603, 421] on div "4:29" at bounding box center [361, 419] width 486 height 7
click at [610, 420] on div "Progress Bar" at bounding box center [611, 419] width 2 height 7
click at [620, 420] on div "Loaded : 83.61% 4:33 4:37" at bounding box center [482, 419] width 728 height 7
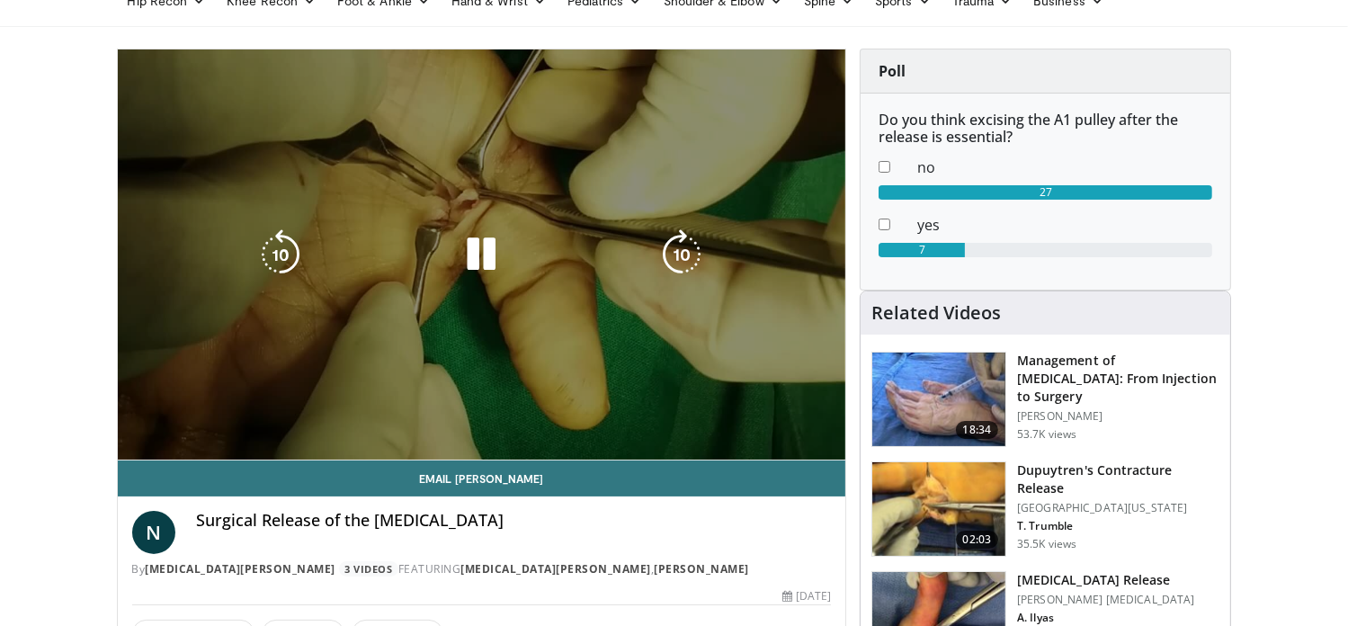
click at [635, 452] on div "Loaded : 84.30% 4:39 4:41" at bounding box center [482, 455] width 728 height 7
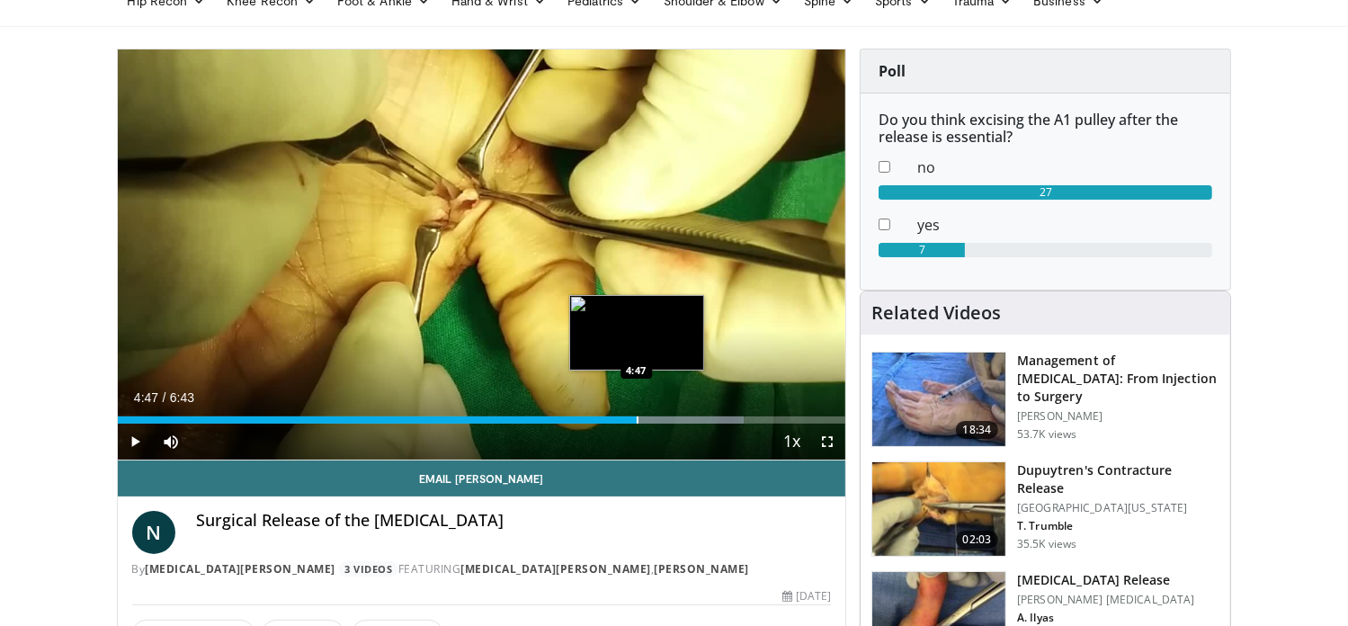
click at [637, 420] on div "Progress Bar" at bounding box center [638, 419] width 2 height 7
click at [651, 420] on div "Progress Bar" at bounding box center [652, 419] width 2 height 7
click at [661, 420] on div "Progress Bar" at bounding box center [662, 419] width 2 height 7
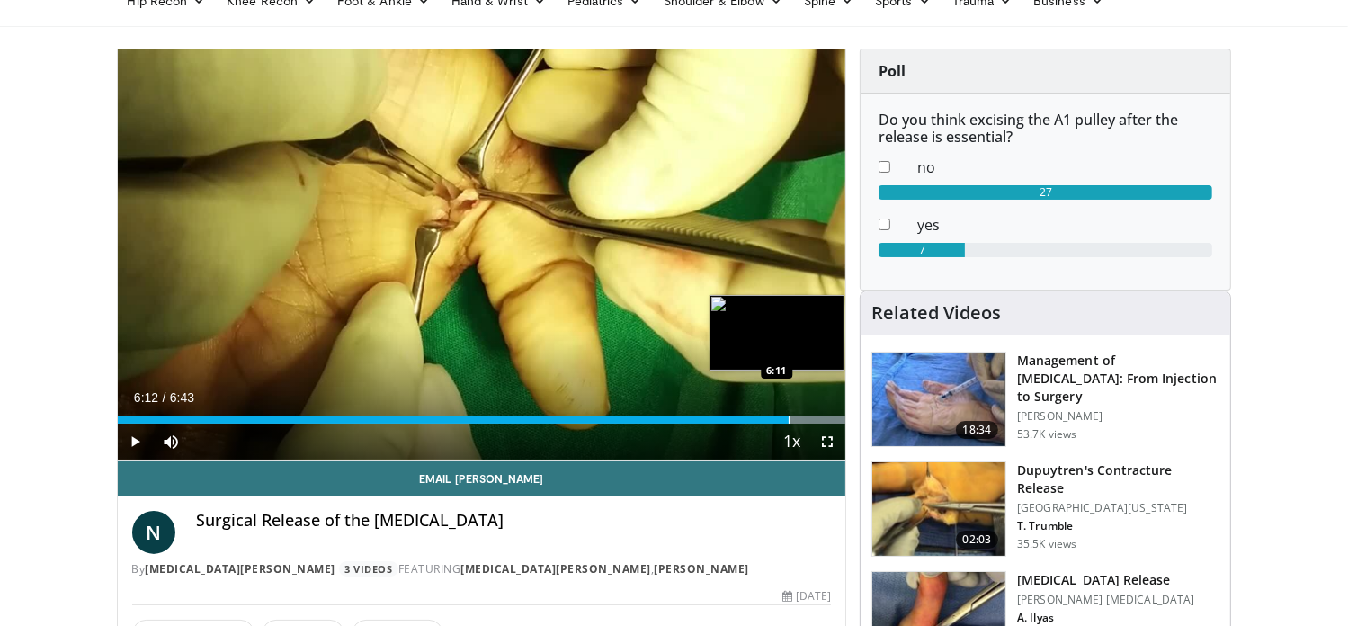
click at [789, 416] on div "6:21" at bounding box center [454, 419] width 672 height 7
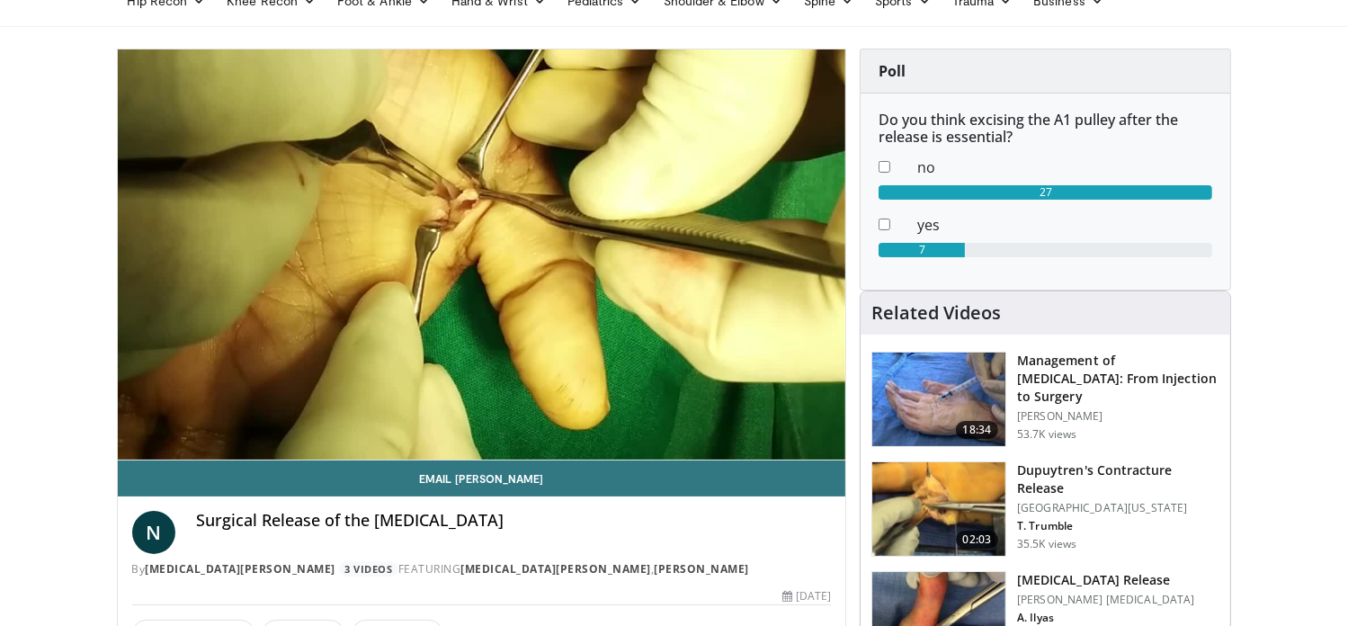
click at [789, 416] on video-js "**********" at bounding box center [482, 254] width 728 height 411
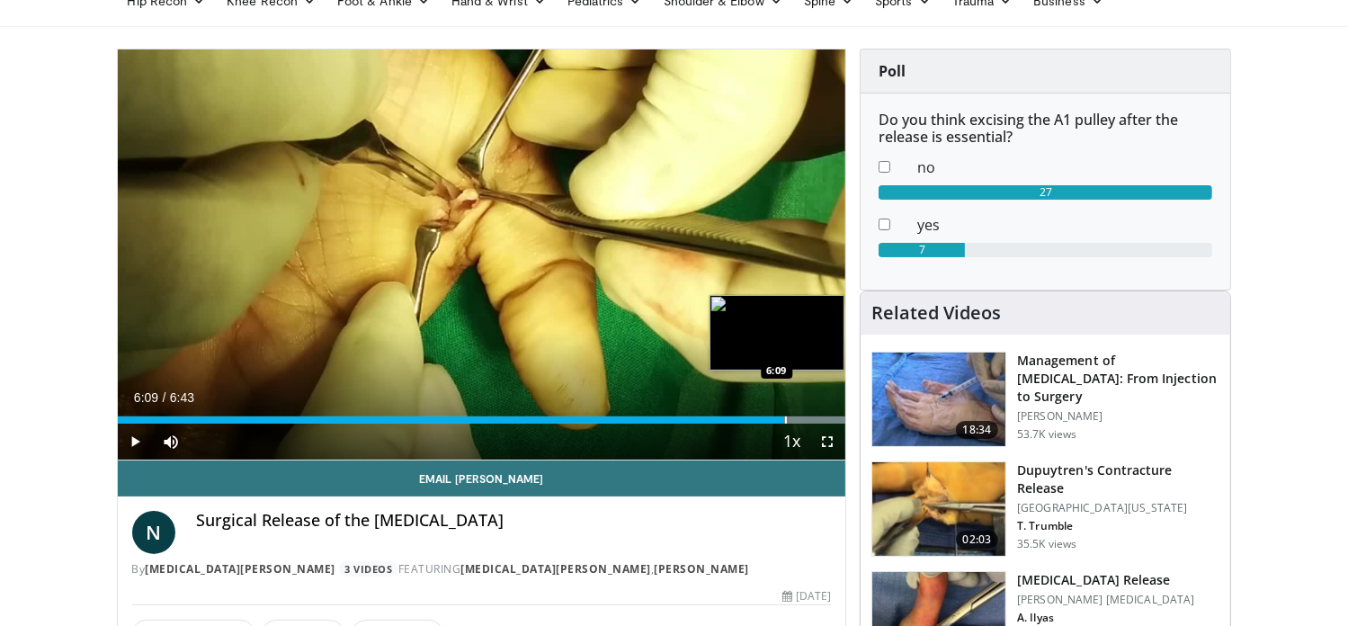
click at [785, 416] on div "Progress Bar" at bounding box center [786, 419] width 2 height 7
click at [784, 416] on video-js "**********" at bounding box center [482, 254] width 728 height 411
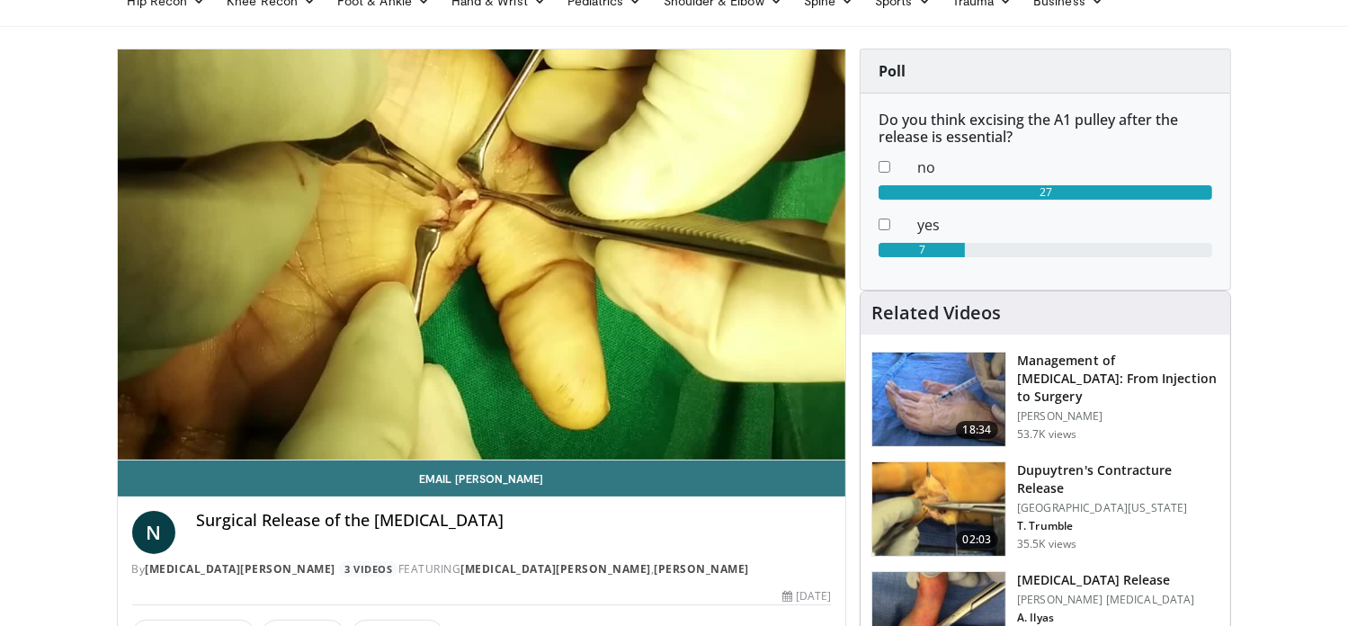
click at [784, 416] on div "10 seconds Tap to unmute" at bounding box center [482, 254] width 728 height 410
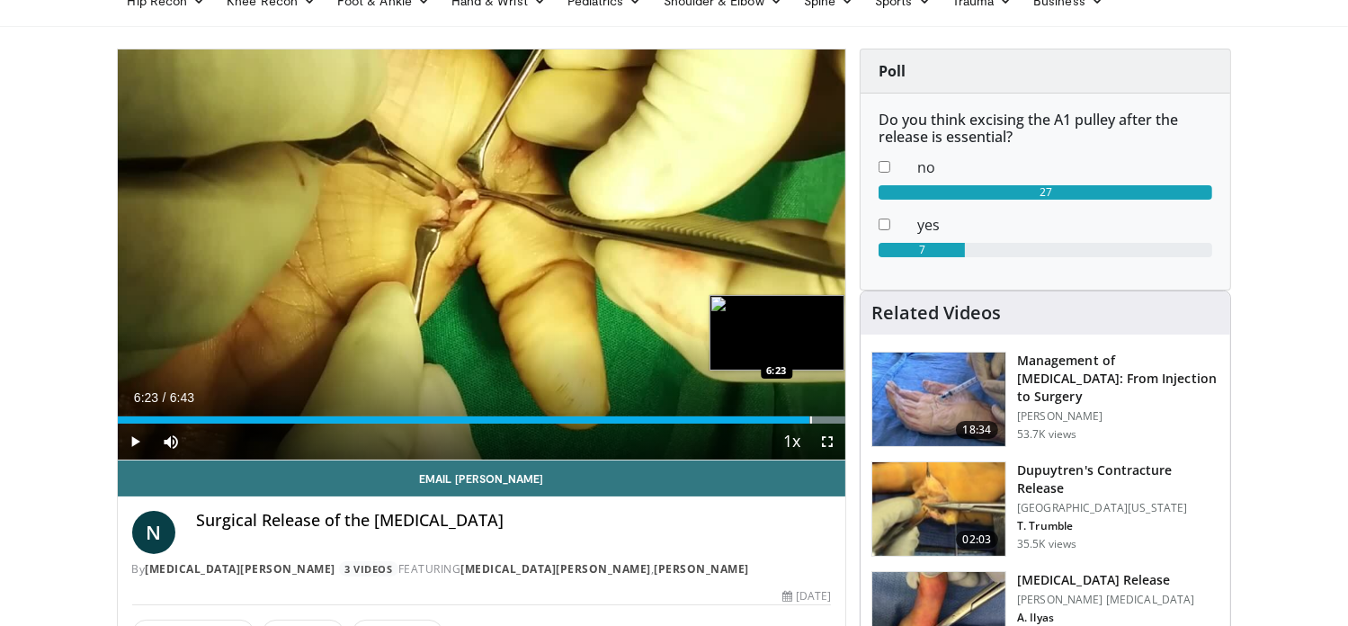
click at [810, 420] on div "Progress Bar" at bounding box center [811, 419] width 2 height 7
click at [800, 421] on div "Progress Bar" at bounding box center [801, 419] width 2 height 7
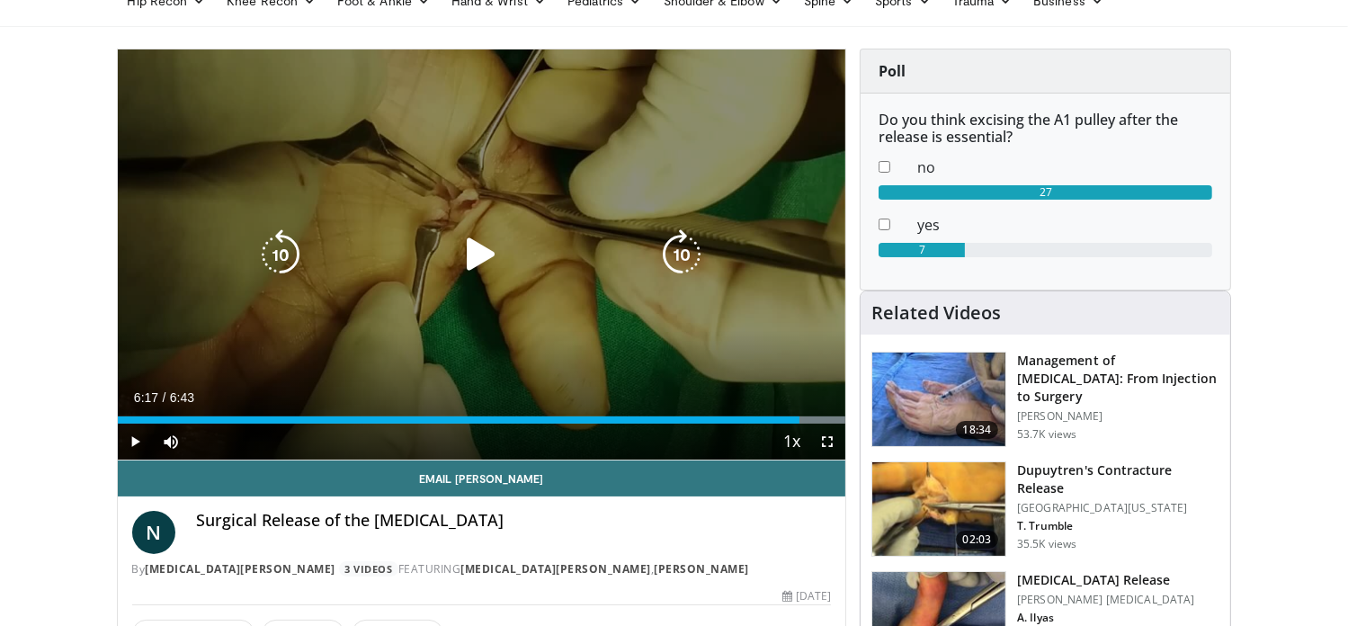
click at [468, 303] on div "10 seconds Tap to unmute" at bounding box center [482, 254] width 728 height 410
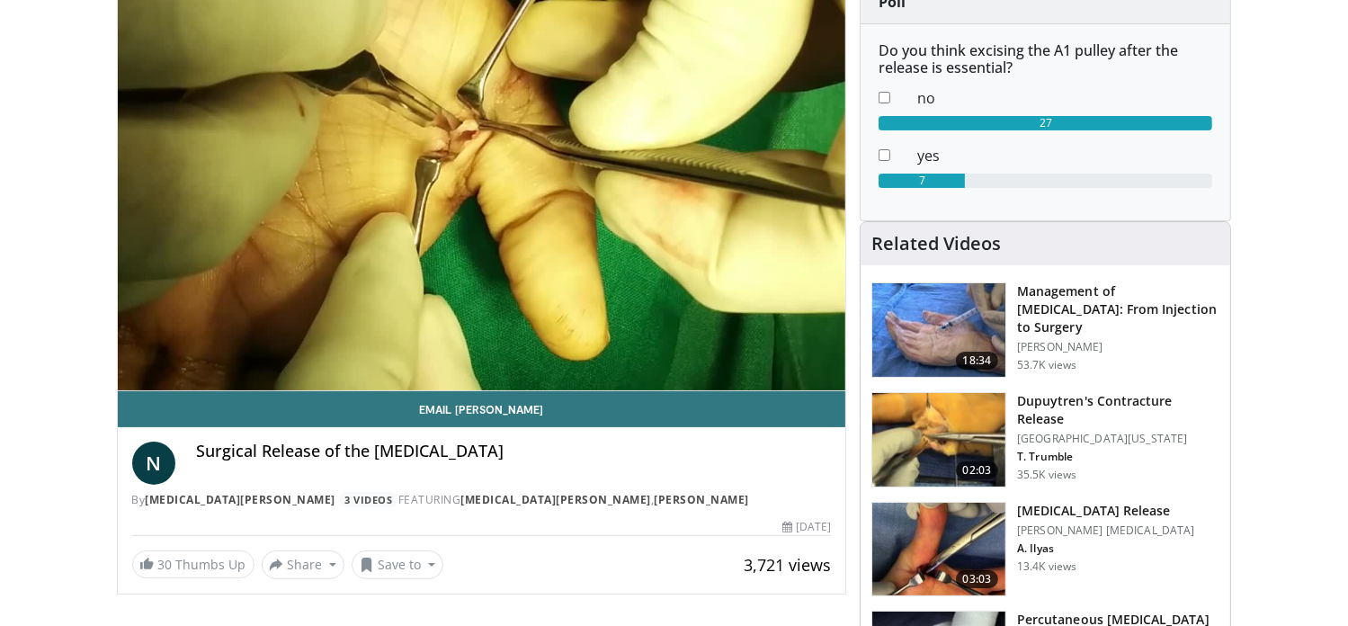
scroll to position [180, 0]
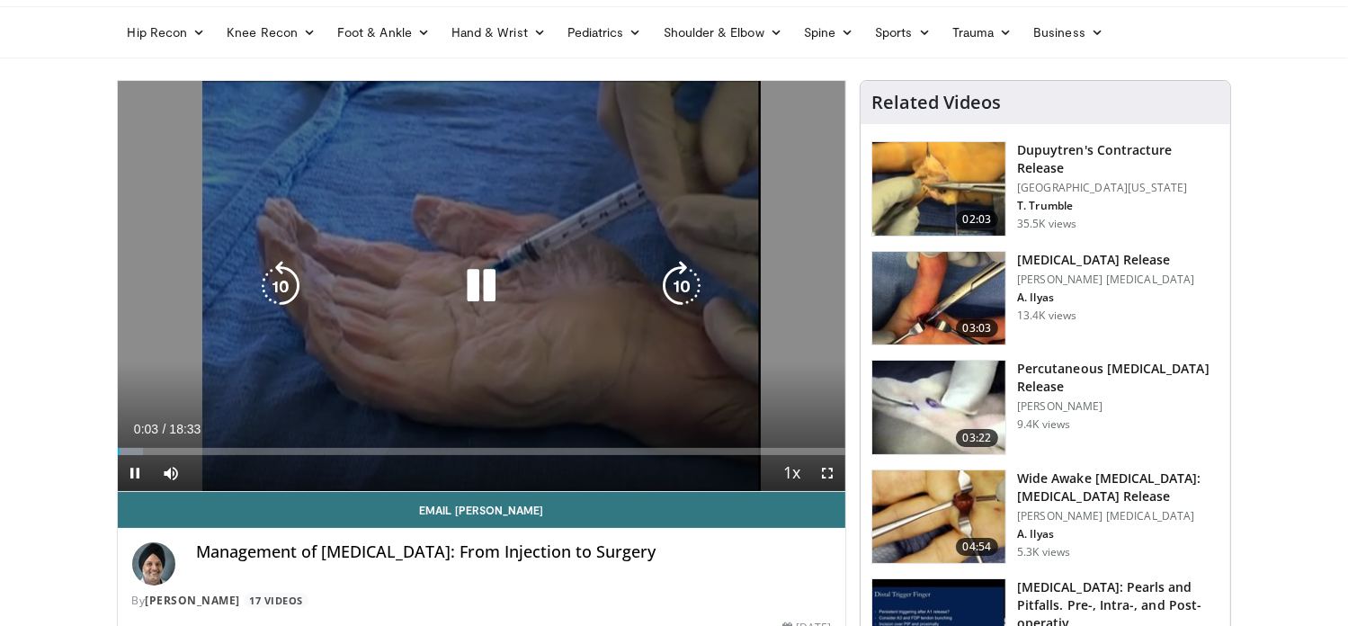
scroll to position [90, 0]
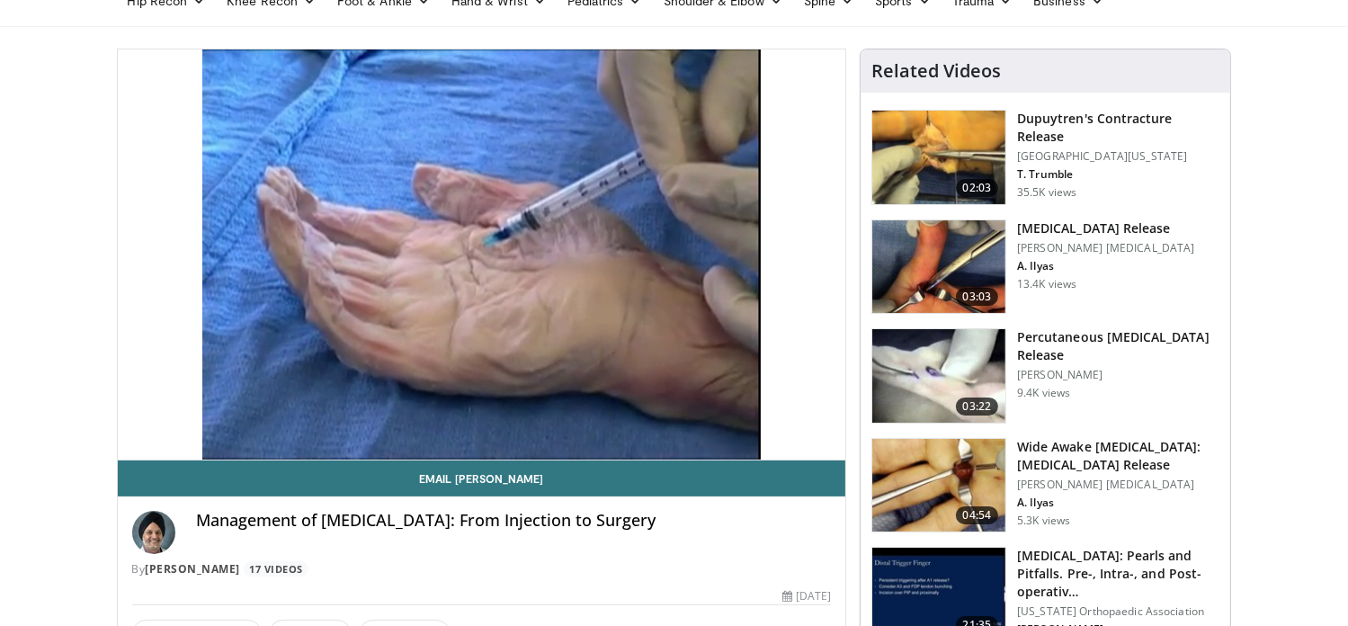
click at [921, 262] on img at bounding box center [938, 267] width 133 height 94
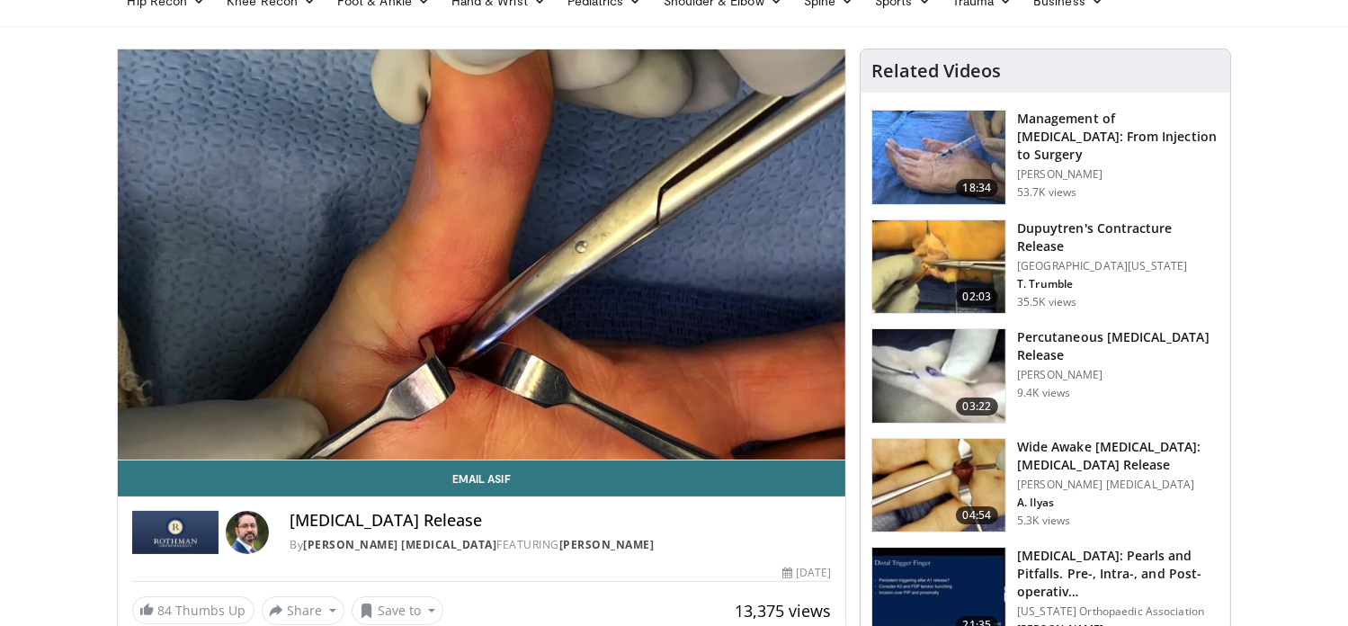
scroll to position [180, 0]
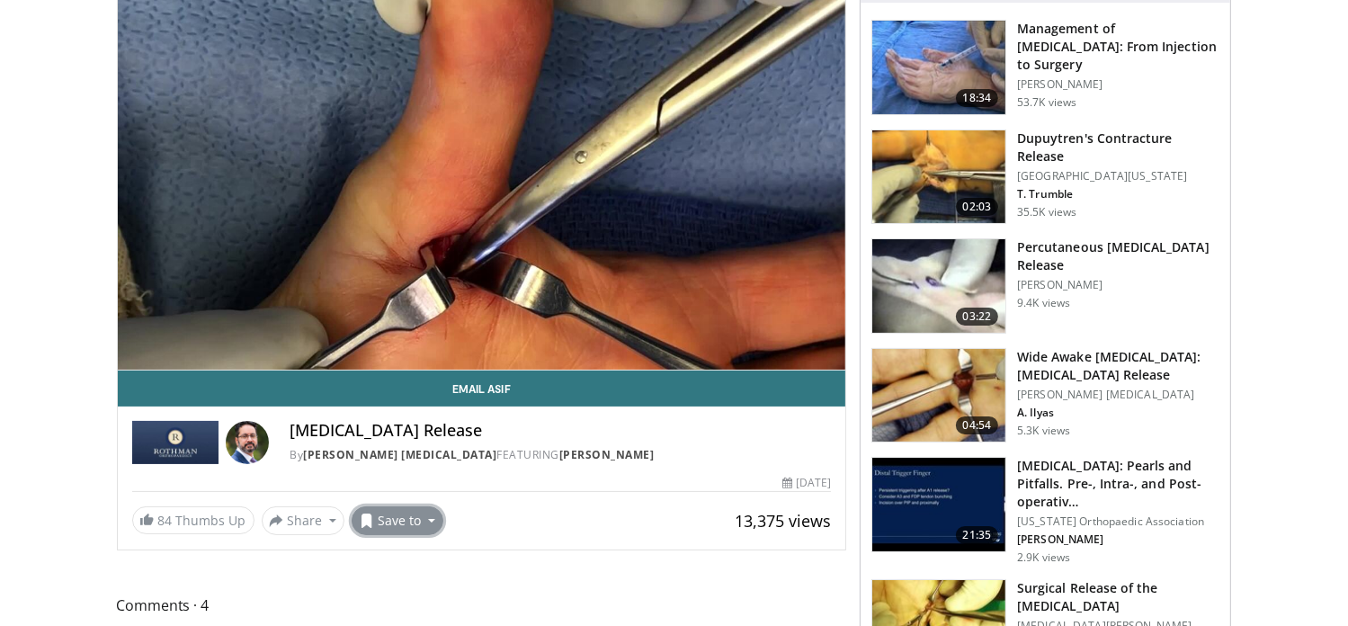
click at [413, 516] on button "Save to" at bounding box center [398, 520] width 92 height 29
click at [445, 439] on span "Add to Favorites" at bounding box center [429, 441] width 111 height 20
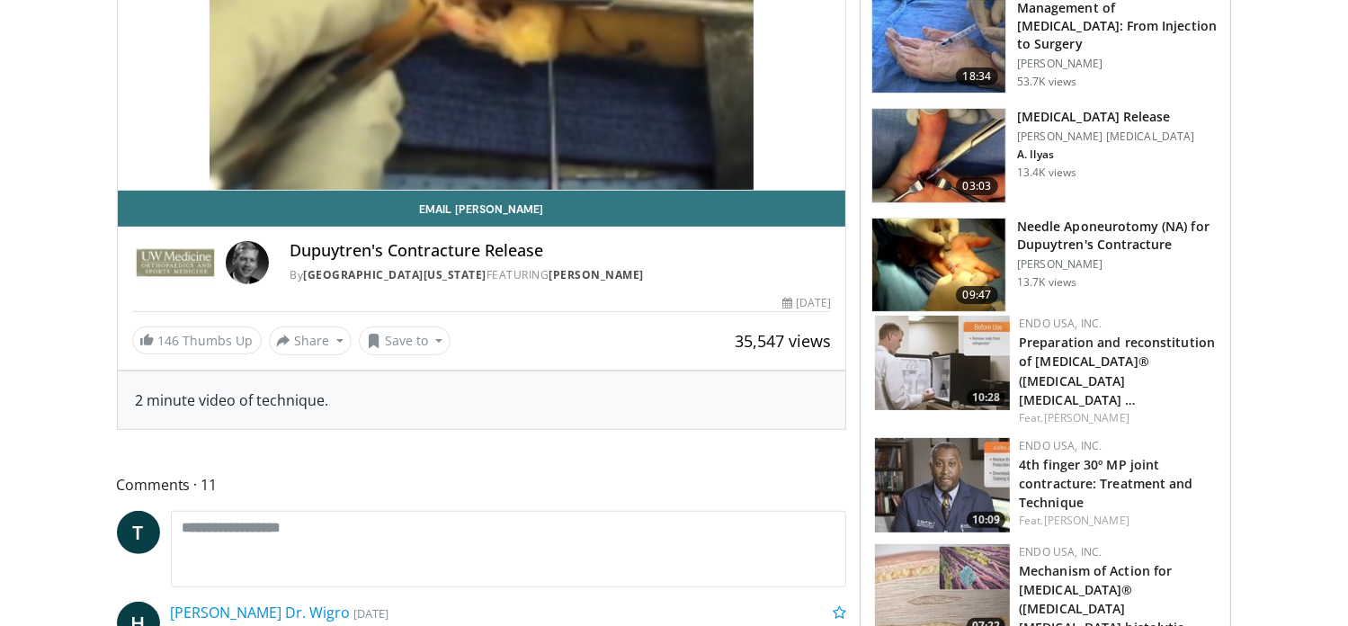
scroll to position [270, 0]
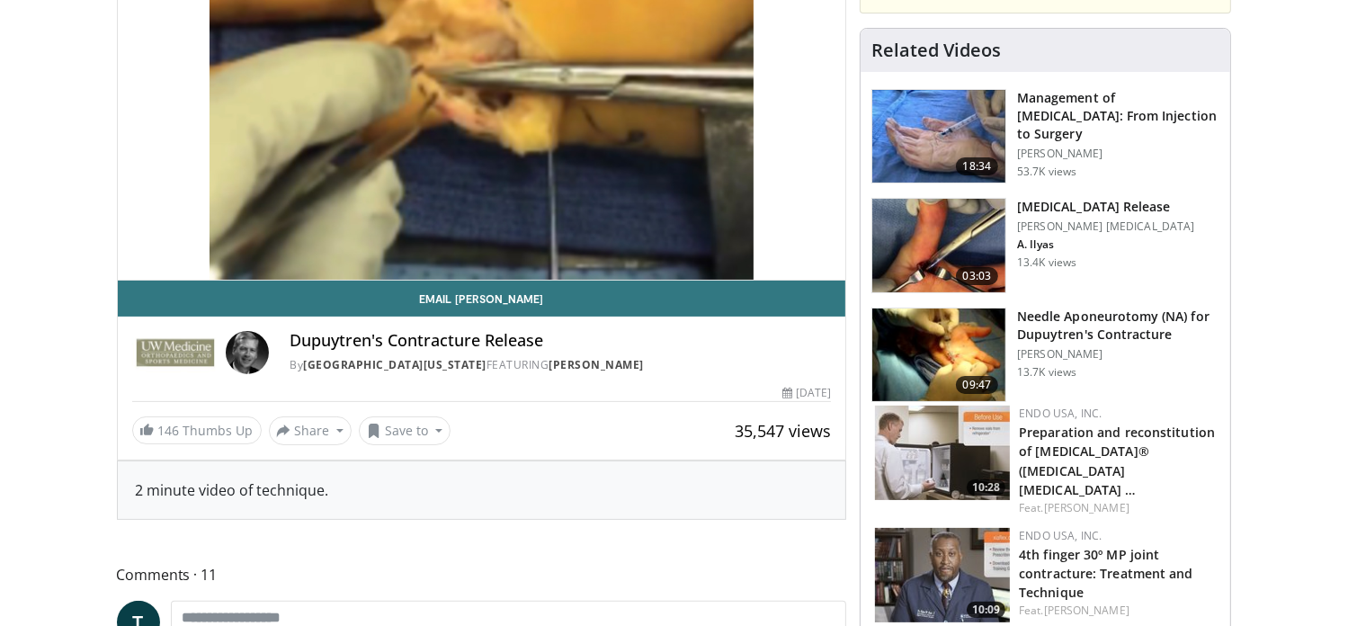
click at [960, 138] on img at bounding box center [938, 137] width 133 height 94
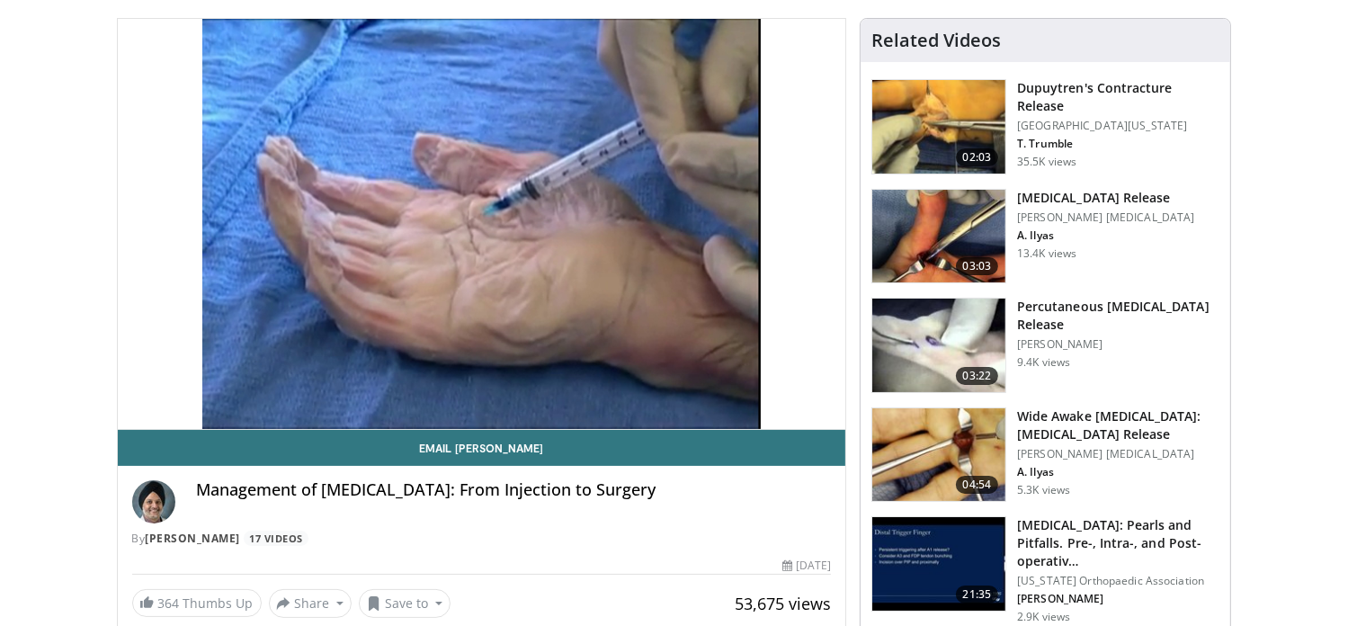
scroll to position [90, 0]
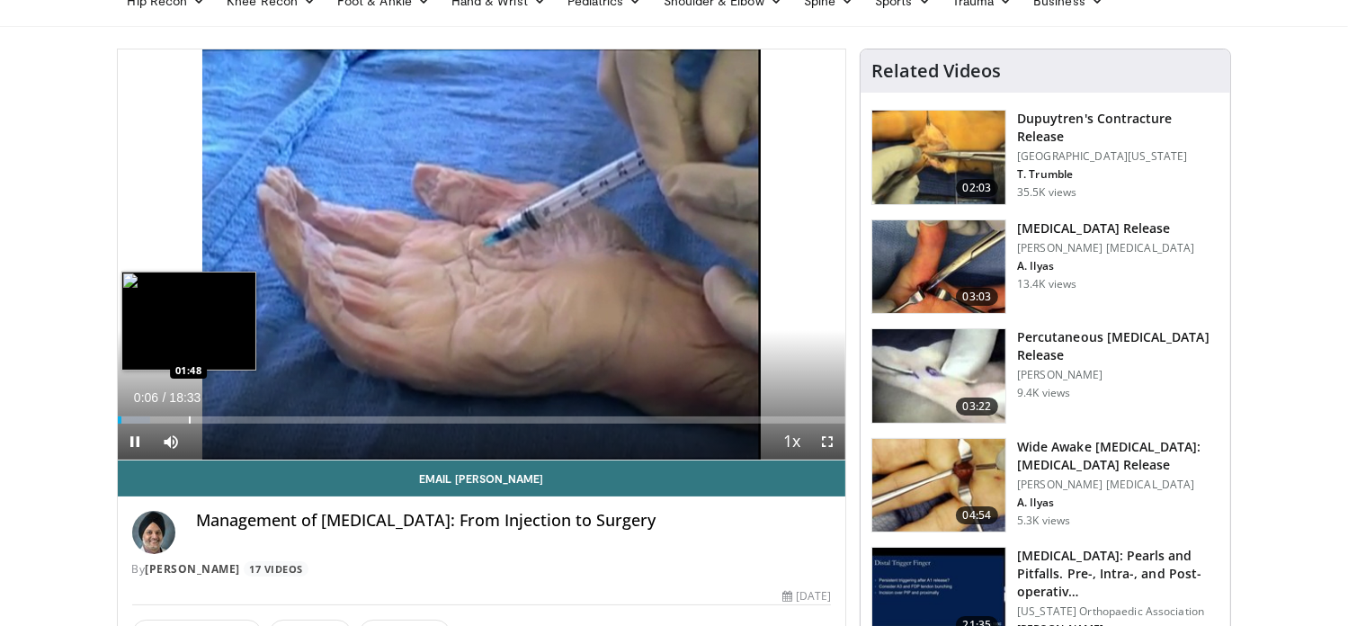
click at [189, 418] on div "Progress Bar" at bounding box center [190, 419] width 2 height 7
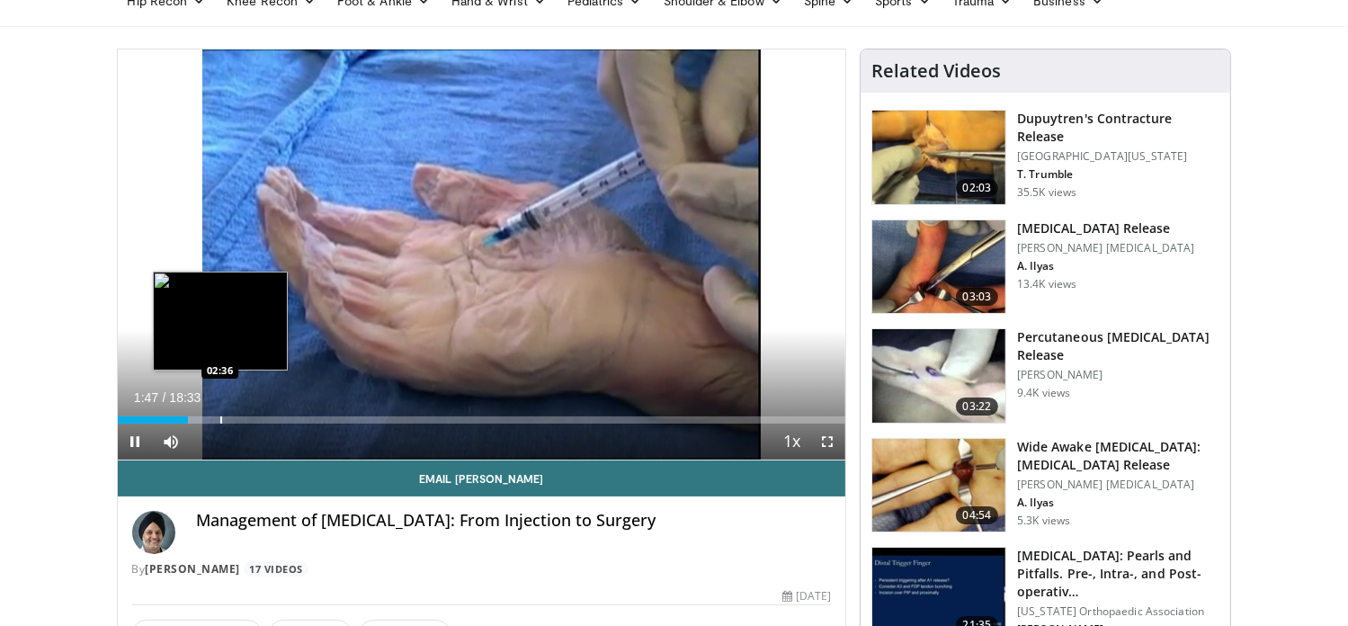
click at [220, 419] on div "Progress Bar" at bounding box center [221, 419] width 2 height 7
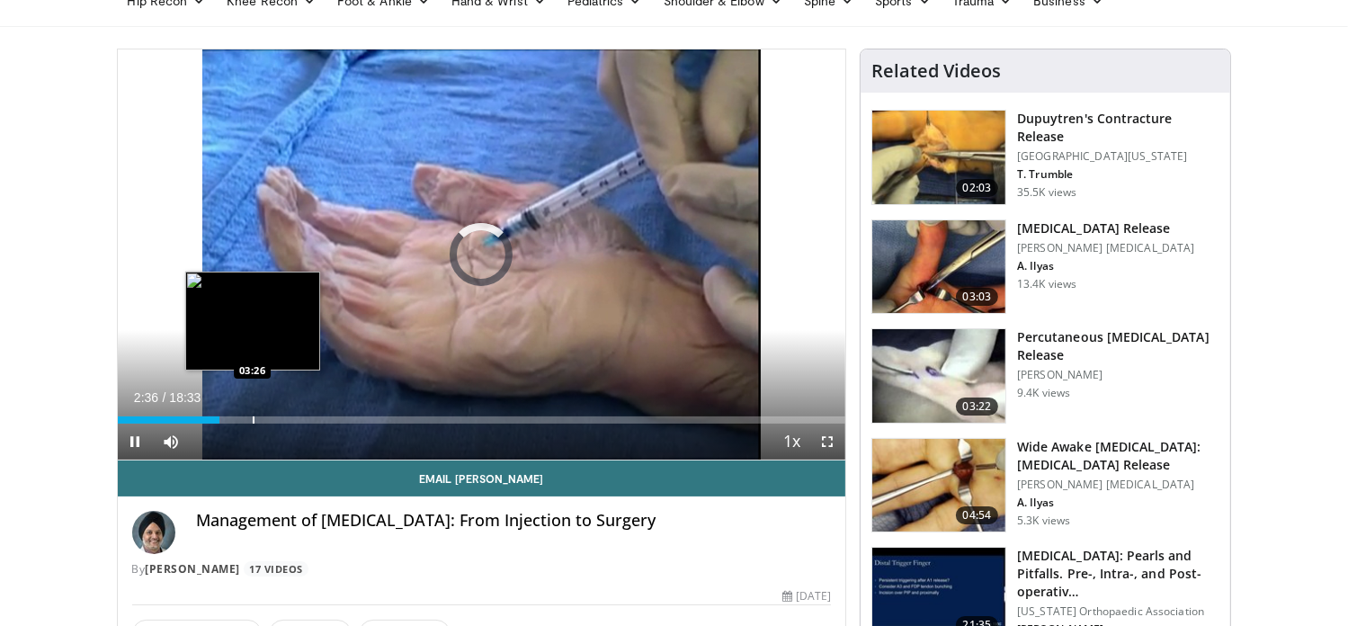
click at [253, 419] on div "Progress Bar" at bounding box center [254, 419] width 2 height 7
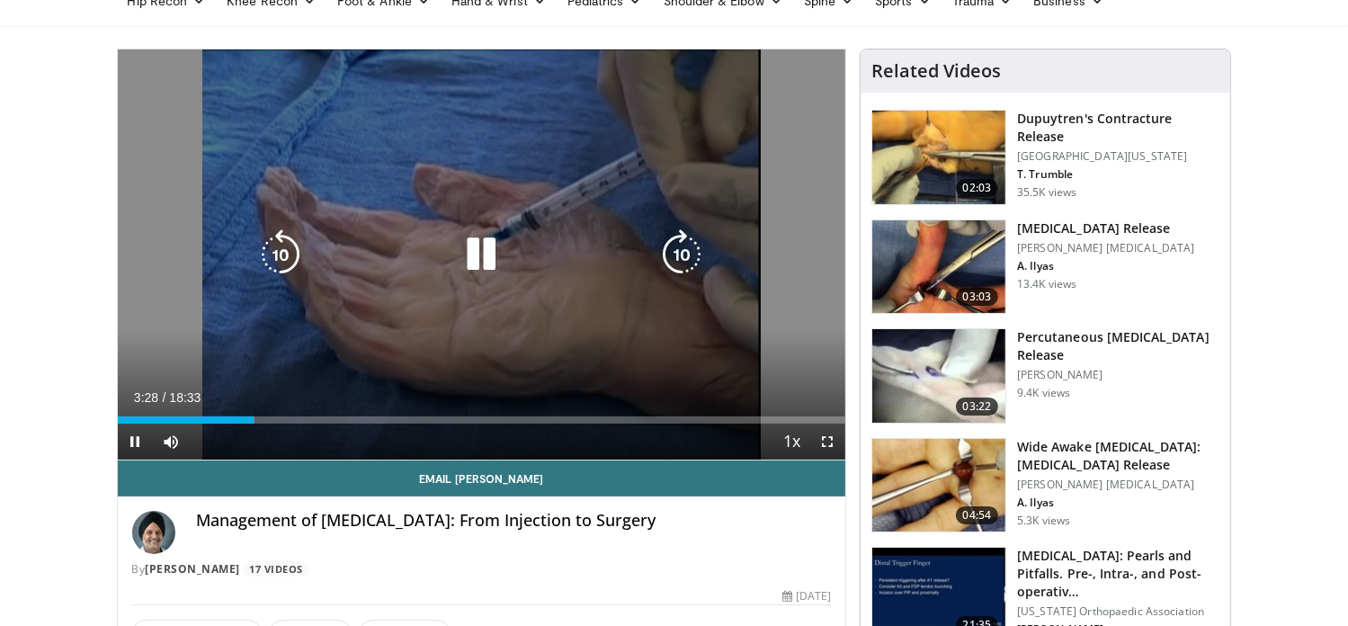
click at [242, 420] on div "10 seconds Tap to unmute" at bounding box center [482, 254] width 728 height 410
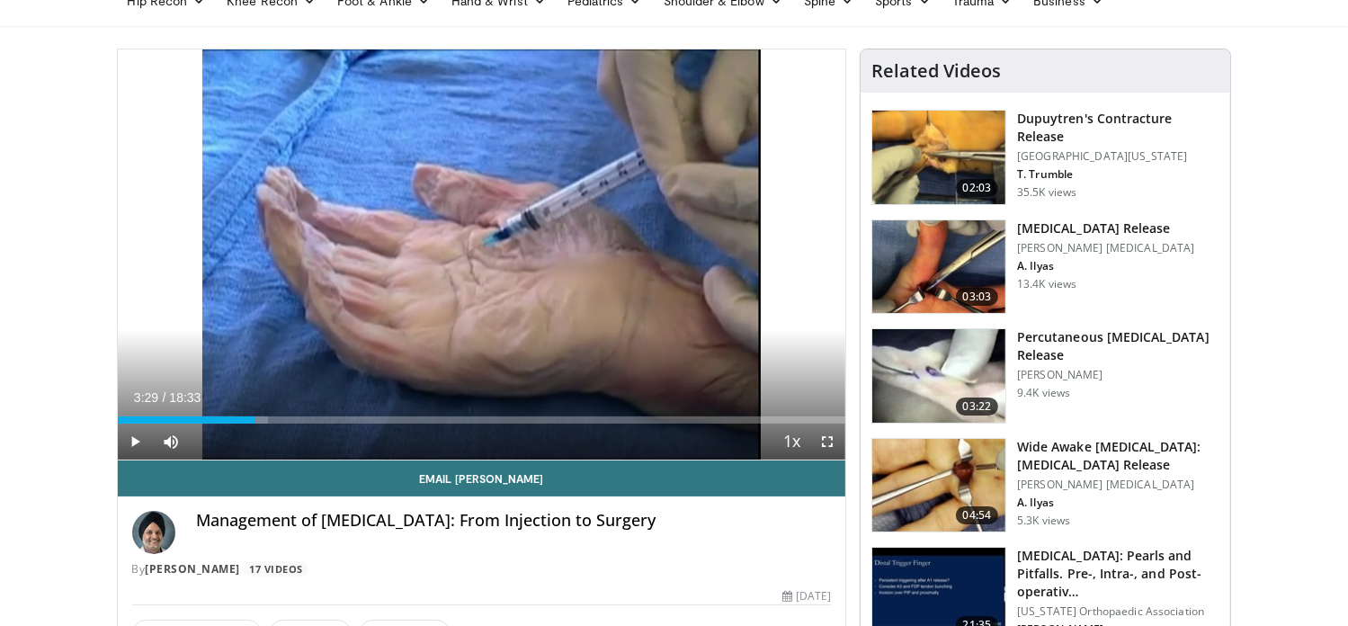
click at [242, 420] on div "03:29" at bounding box center [186, 419] width 137 height 7
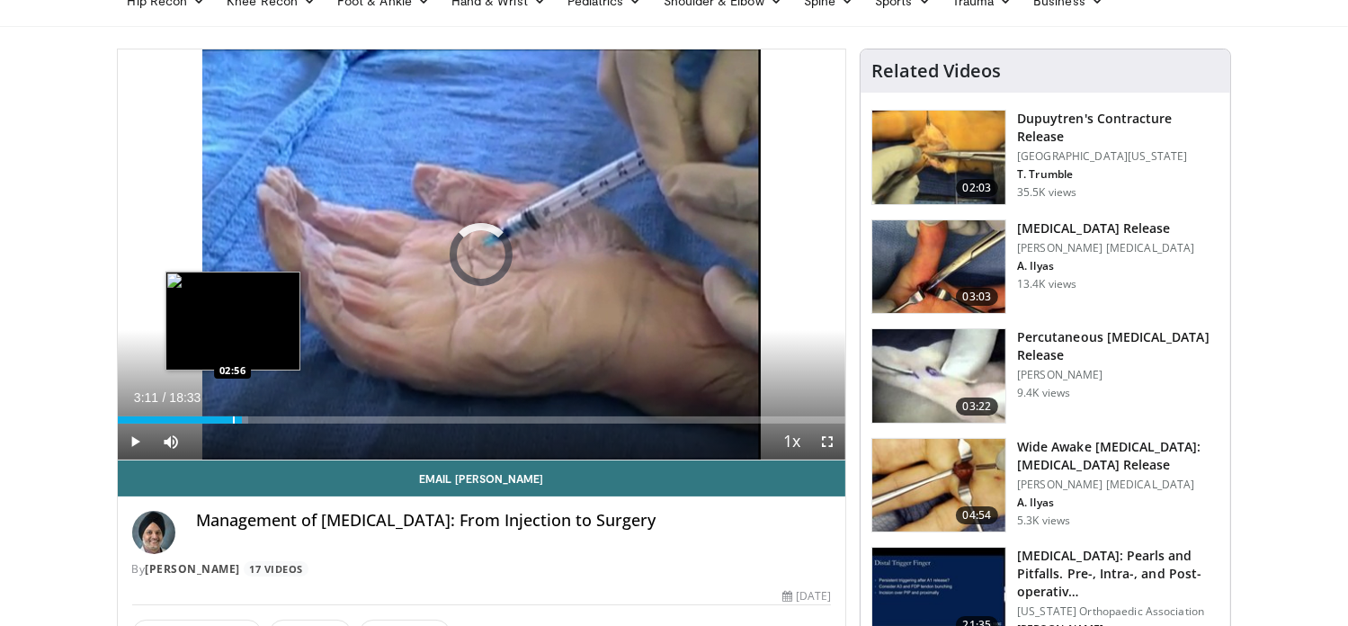
click at [231, 420] on div "03:11" at bounding box center [180, 419] width 125 height 7
click at [216, 420] on div "Progress Bar" at bounding box center [217, 419] width 2 height 7
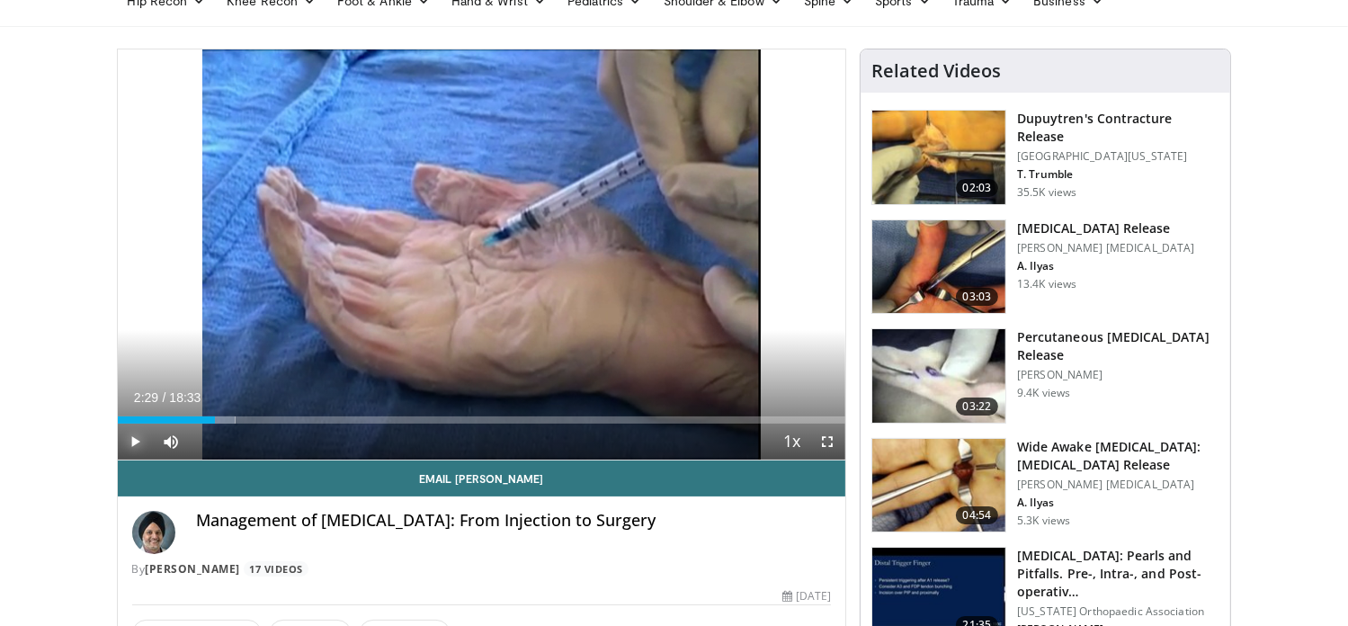
click at [138, 440] on span "Video Player" at bounding box center [136, 441] width 36 height 36
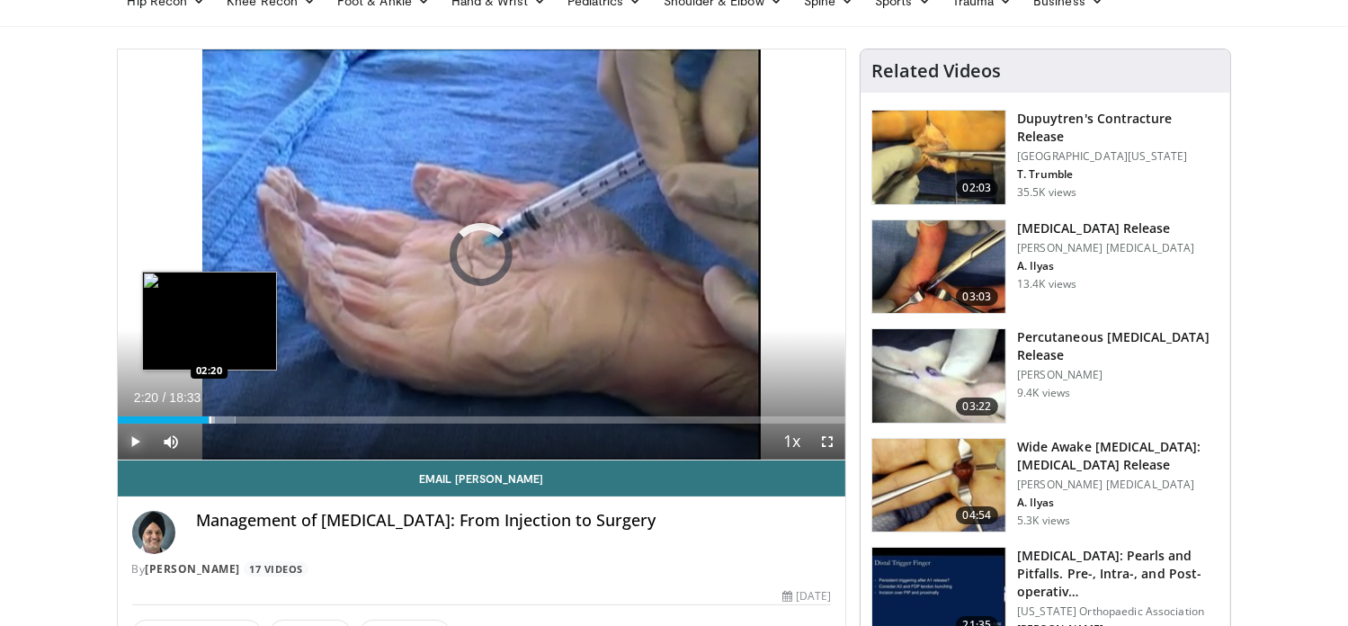
click at [209, 420] on div "Progress Bar" at bounding box center [210, 419] width 2 height 7
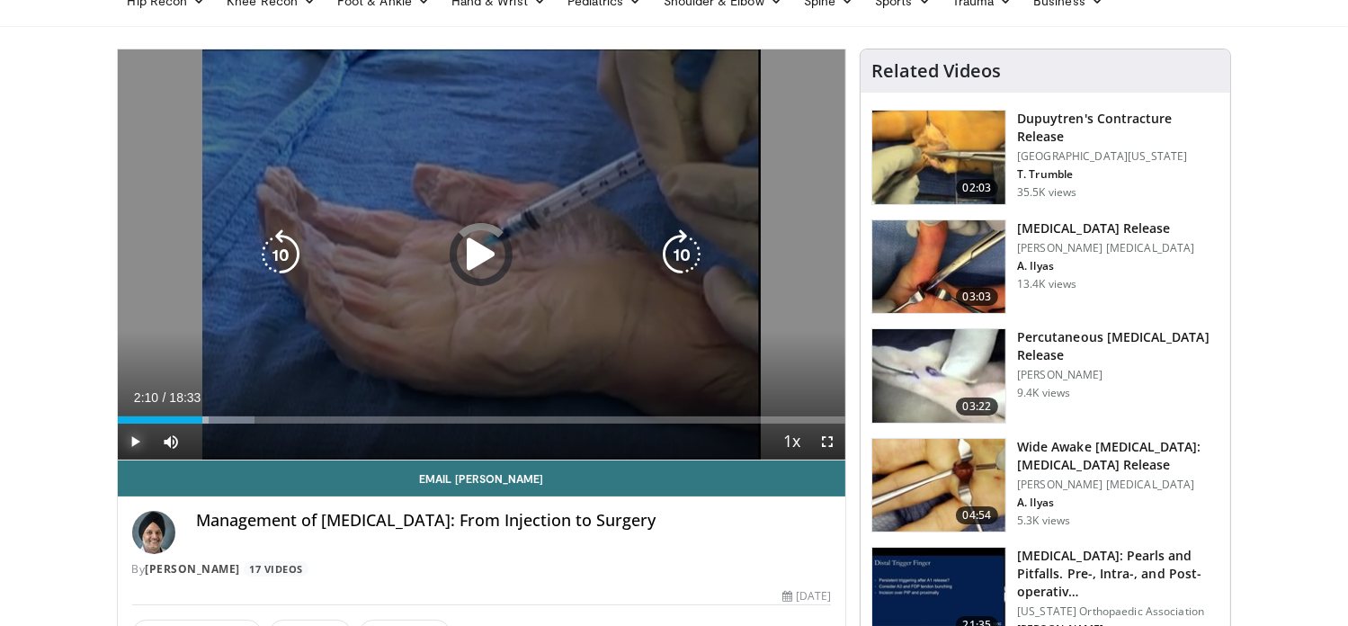
click at [202, 420] on div "Loaded : 18.82% 02:23 02:20" at bounding box center [482, 419] width 728 height 7
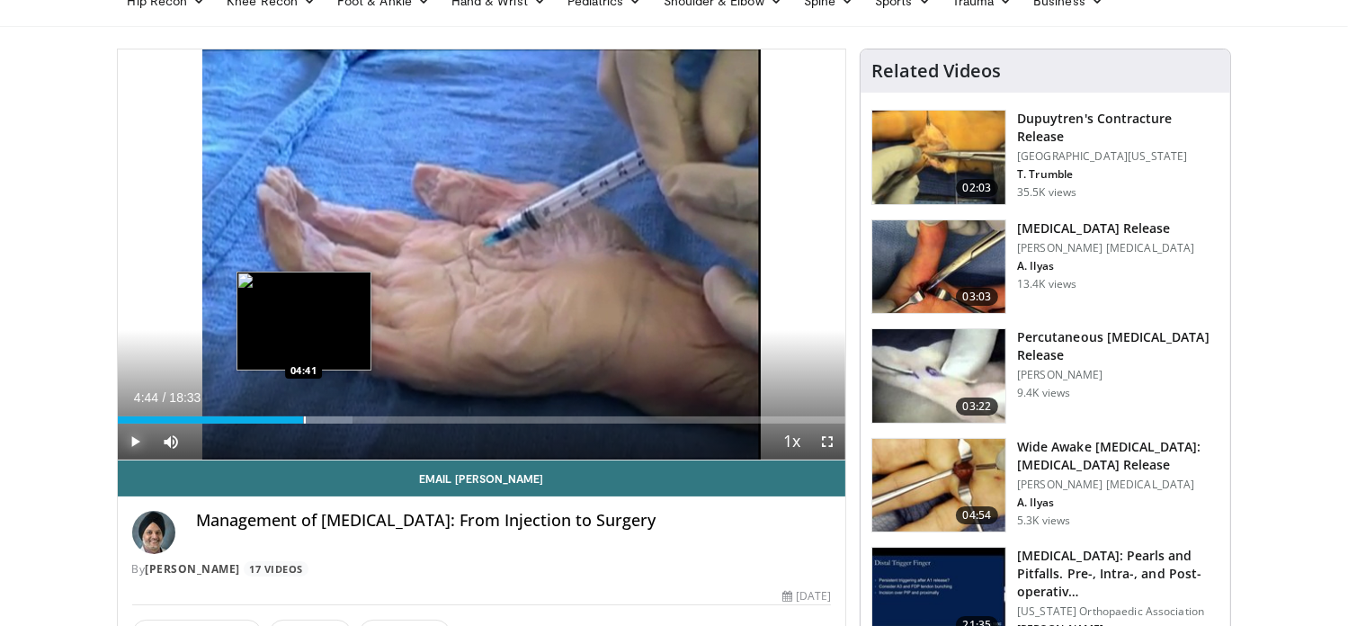
click at [304, 417] on div "Progress Bar" at bounding box center [305, 419] width 2 height 7
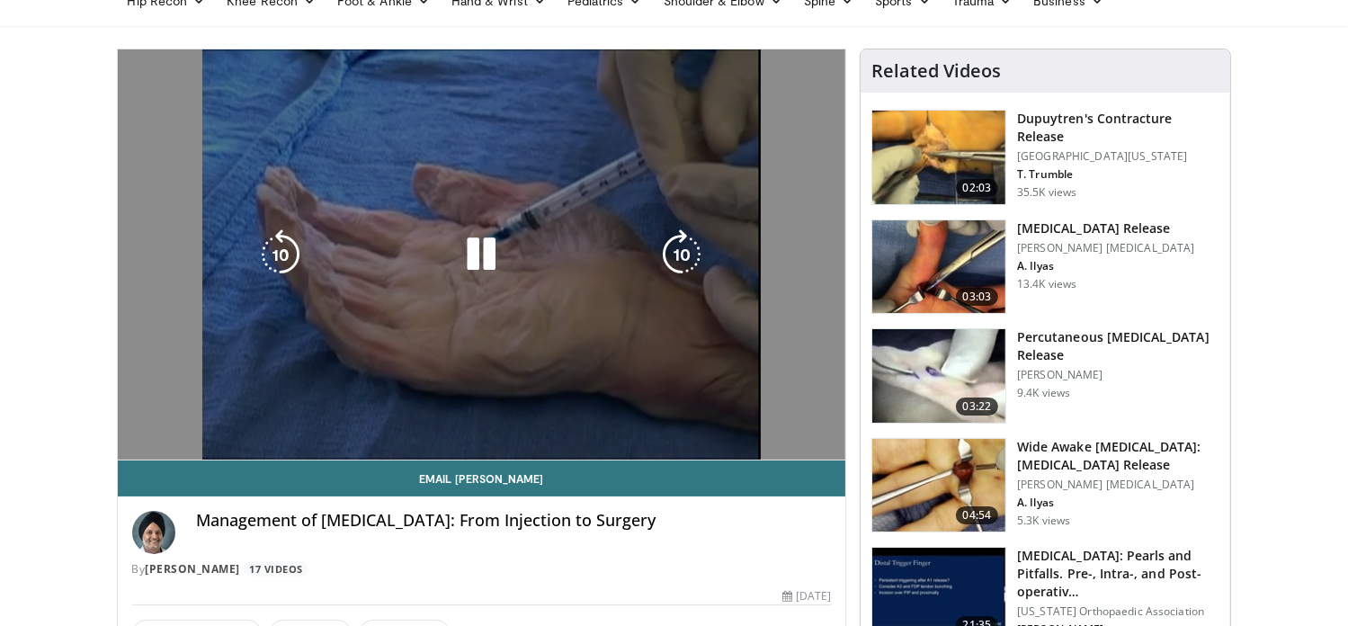
click at [295, 418] on div "04:46" at bounding box center [211, 419] width 187 height 7
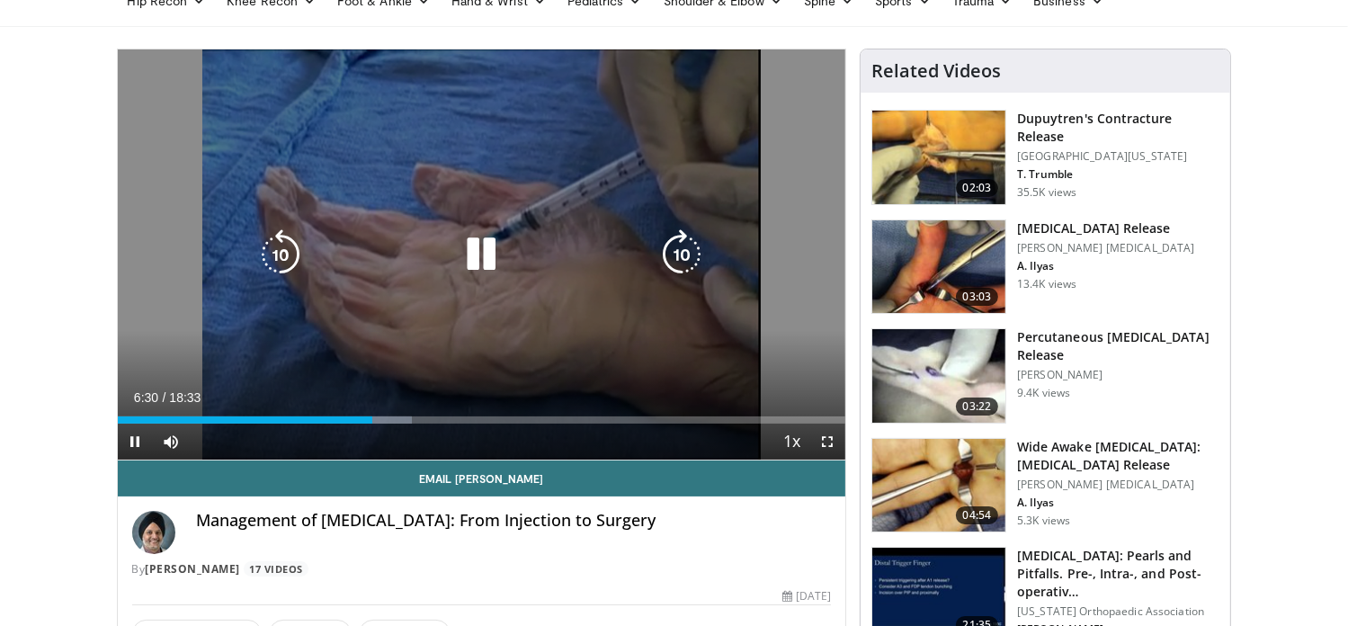
click at [481, 256] on icon "Video Player" at bounding box center [481, 254] width 50 height 50
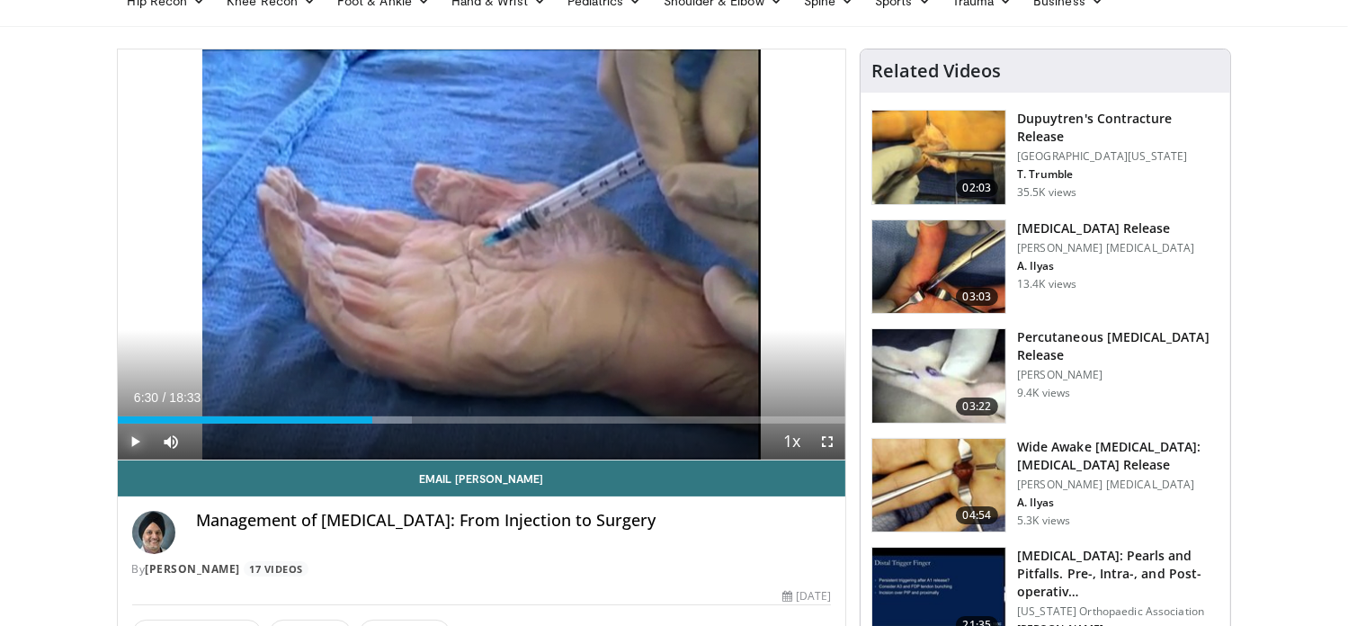
click at [136, 441] on span "Video Player" at bounding box center [136, 441] width 36 height 36
click at [223, 440] on div "58%" at bounding box center [219, 441] width 51 height 6
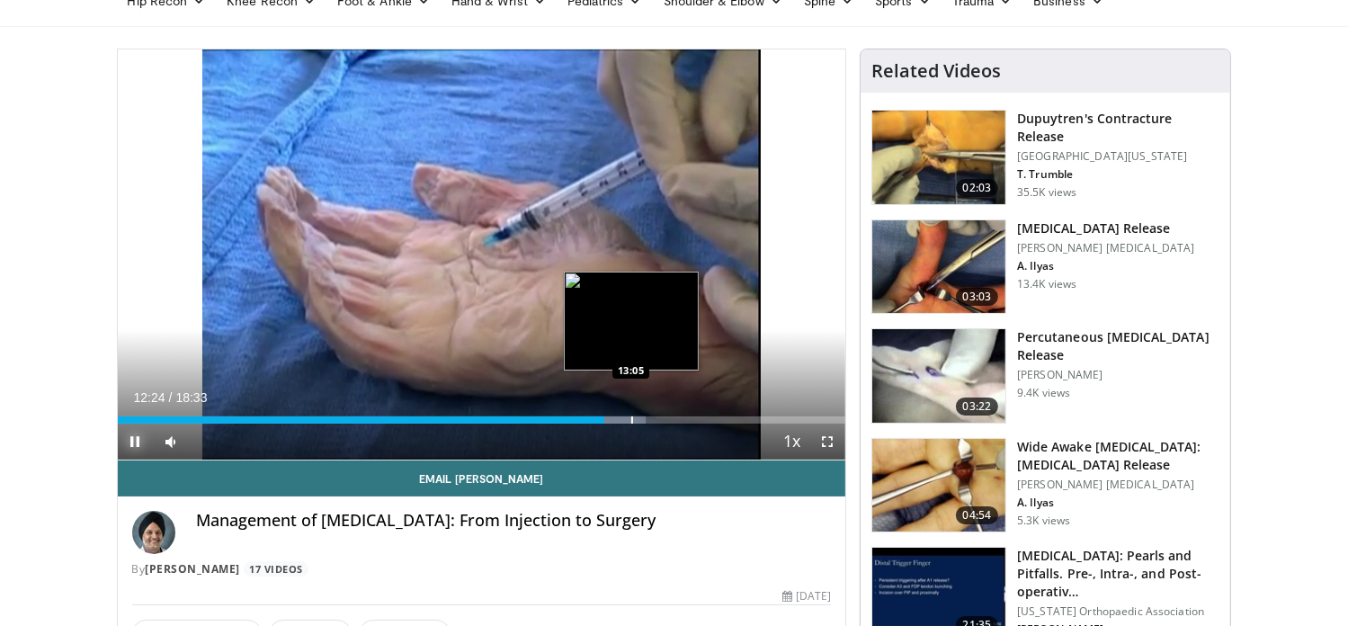
click at [631, 419] on div "Progress Bar" at bounding box center [632, 419] width 2 height 7
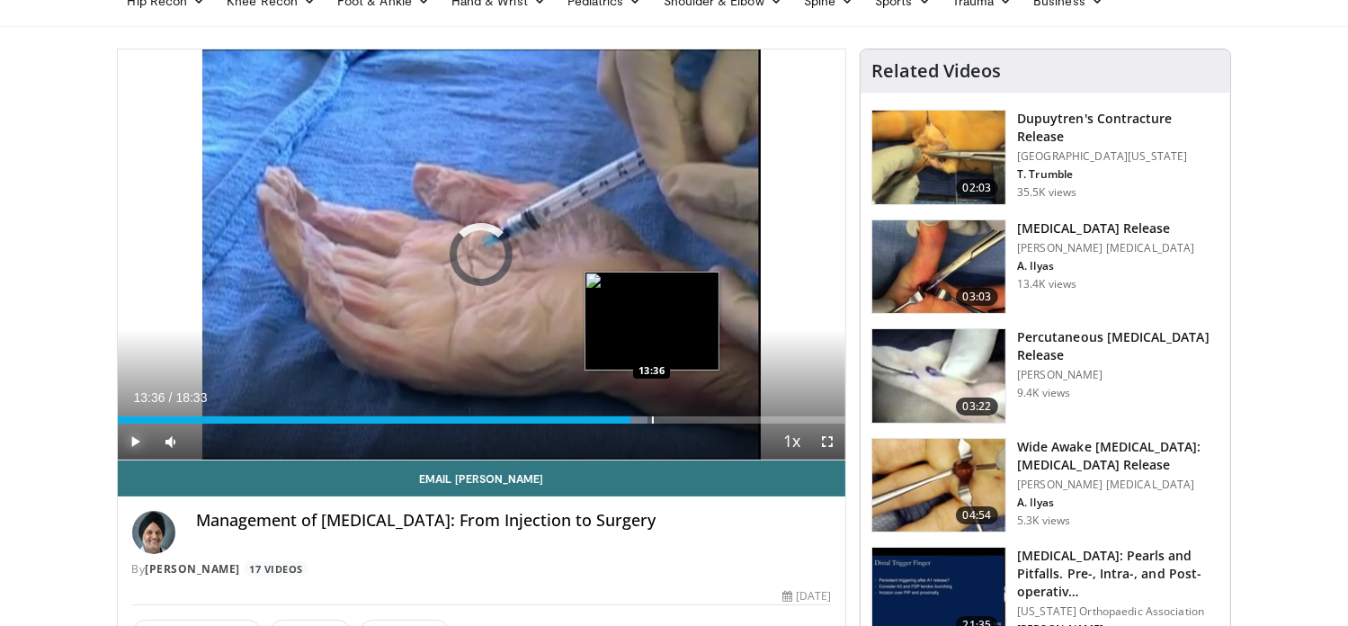
click at [652, 420] on div "Progress Bar" at bounding box center [653, 419] width 2 height 7
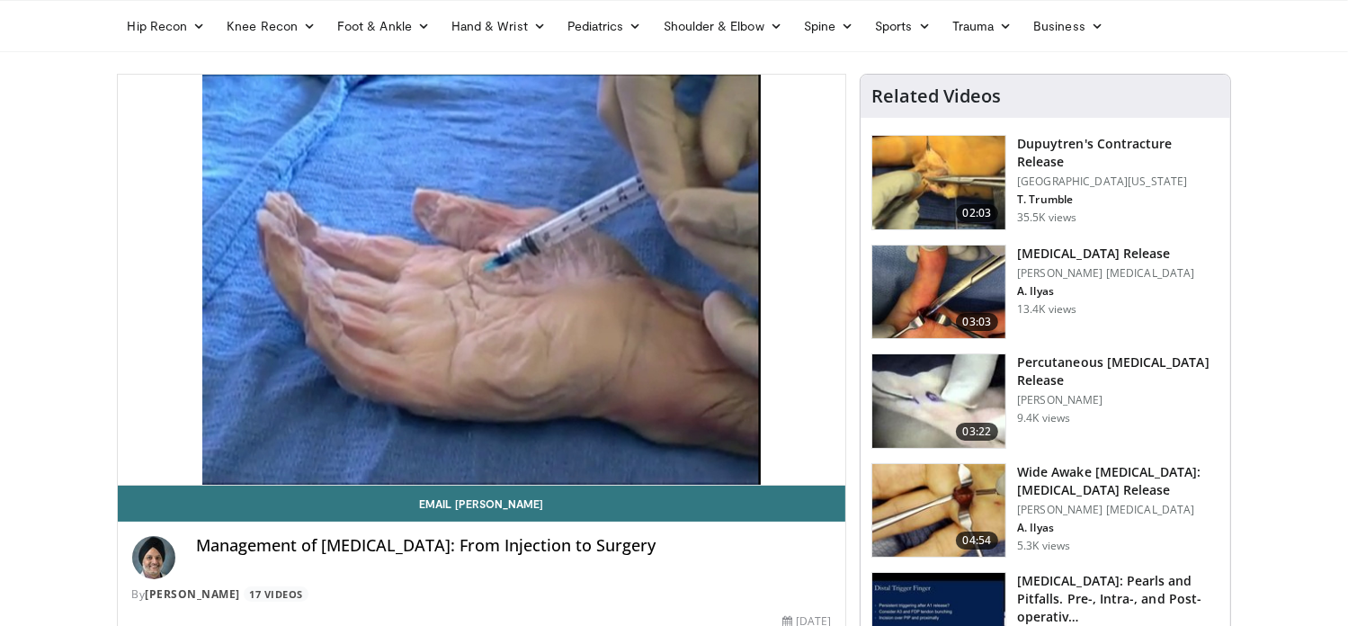
scroll to position [0, 0]
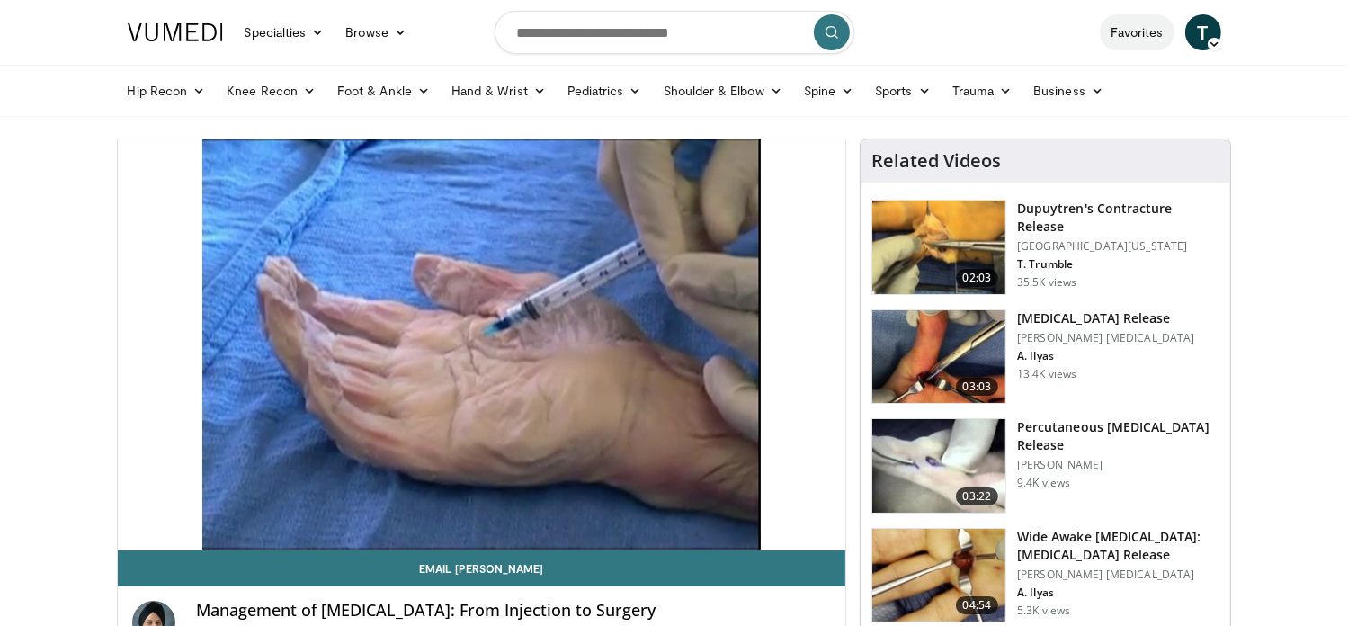
click at [1144, 38] on link "Favorites" at bounding box center [1137, 32] width 75 height 36
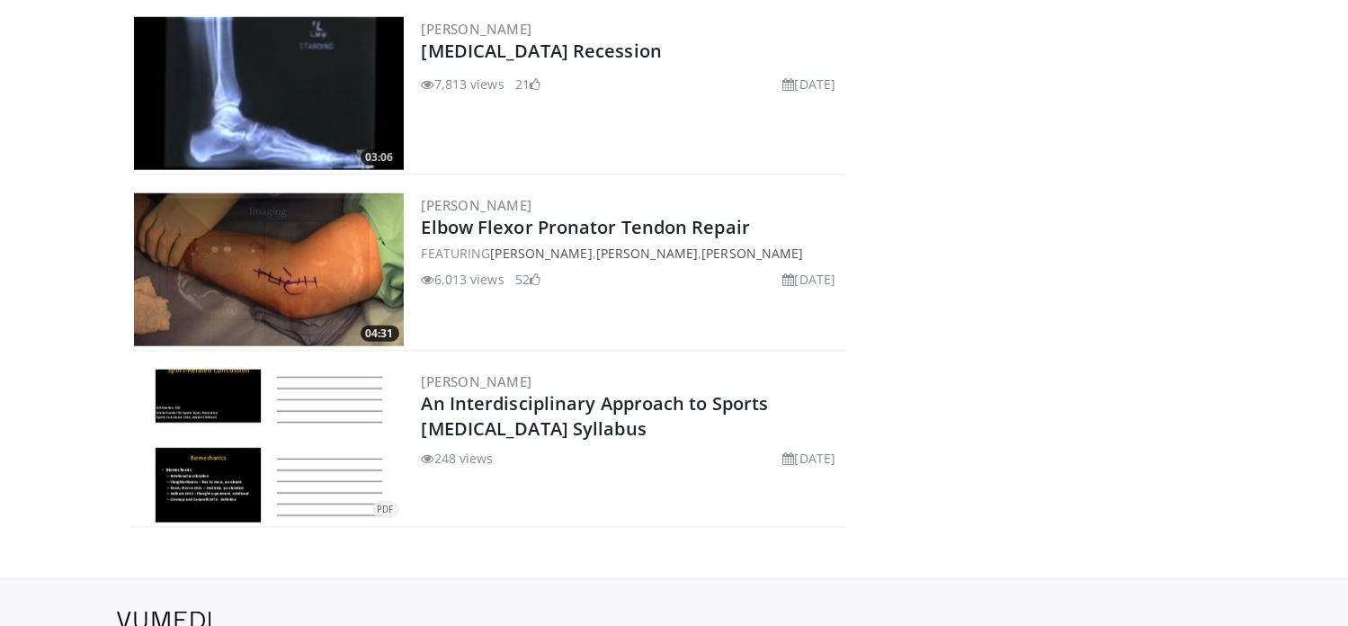
scroll to position [1633, 0]
